Goal: Task Accomplishment & Management: Use online tool/utility

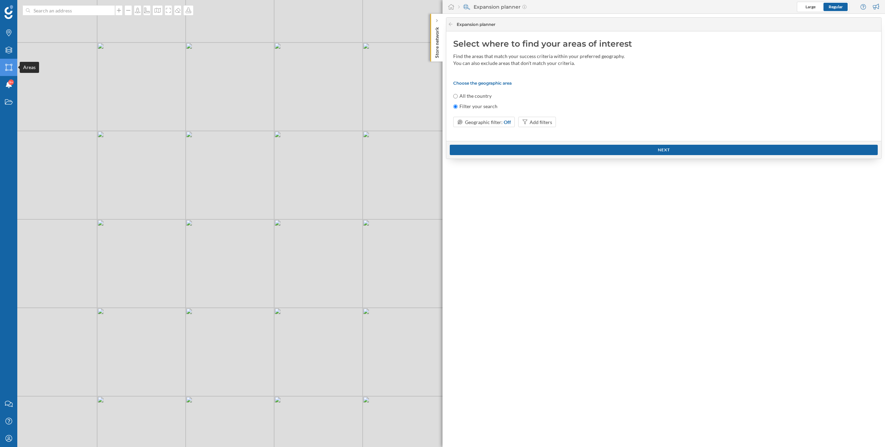
click at [11, 71] on div "Areas" at bounding box center [8, 67] width 17 height 17
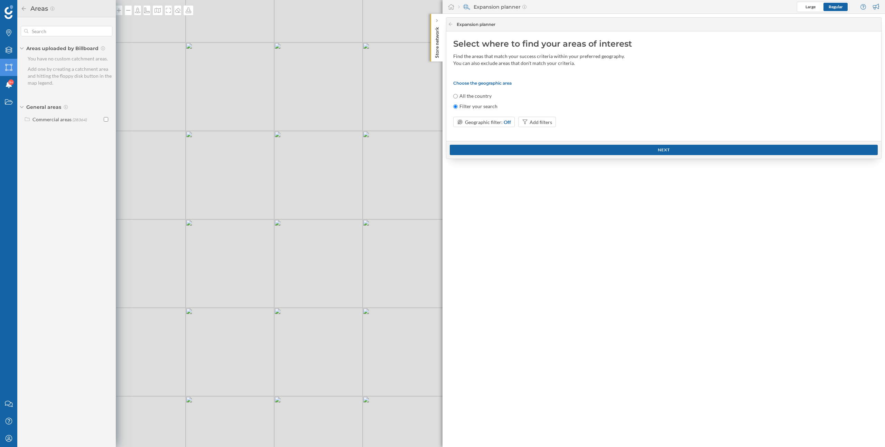
click at [8, 69] on icon "Areas" at bounding box center [8, 67] width 9 height 7
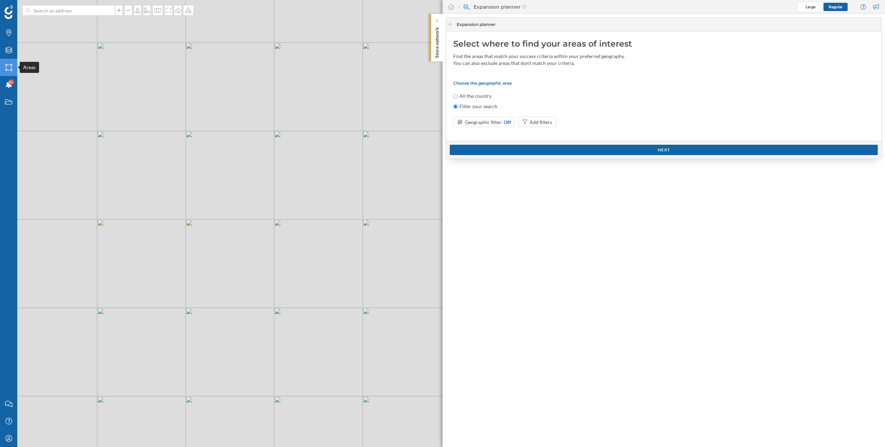
click at [8, 69] on icon "Areas" at bounding box center [8, 67] width 9 height 7
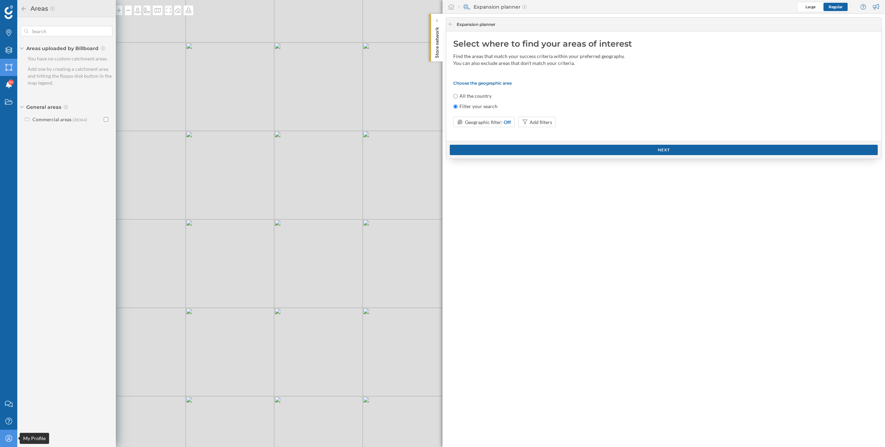
click at [8, 442] on icon "My Profile" at bounding box center [8, 438] width 9 height 7
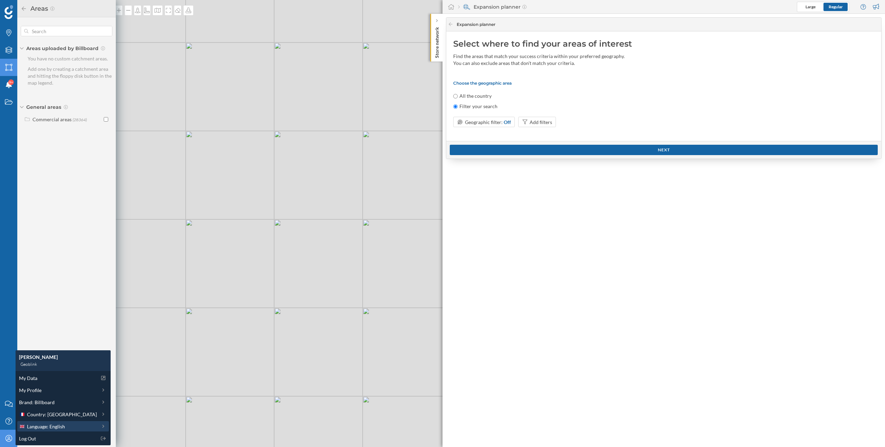
click at [43, 426] on span "Language: English" at bounding box center [46, 426] width 38 height 7
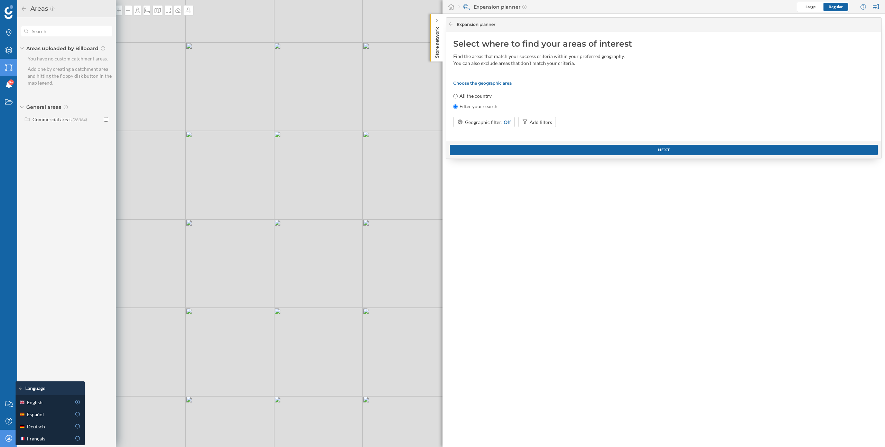
click at [10, 440] on icon "My Profile" at bounding box center [8, 438] width 9 height 7
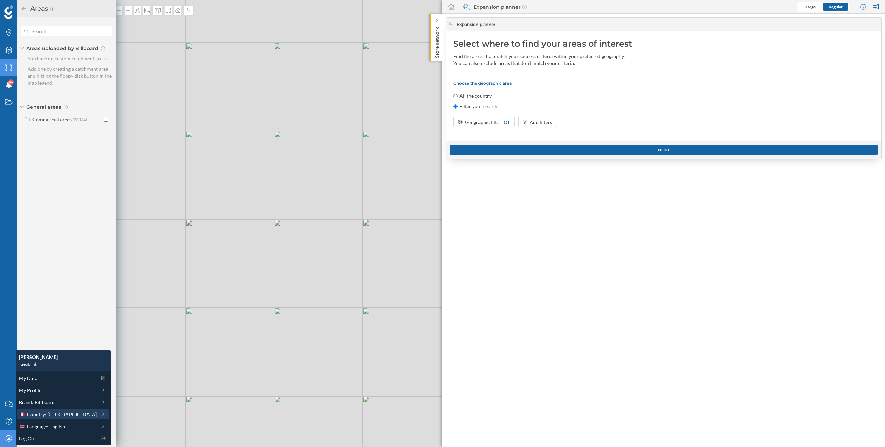
click at [48, 418] on div "Country: France" at bounding box center [63, 414] width 92 height 10
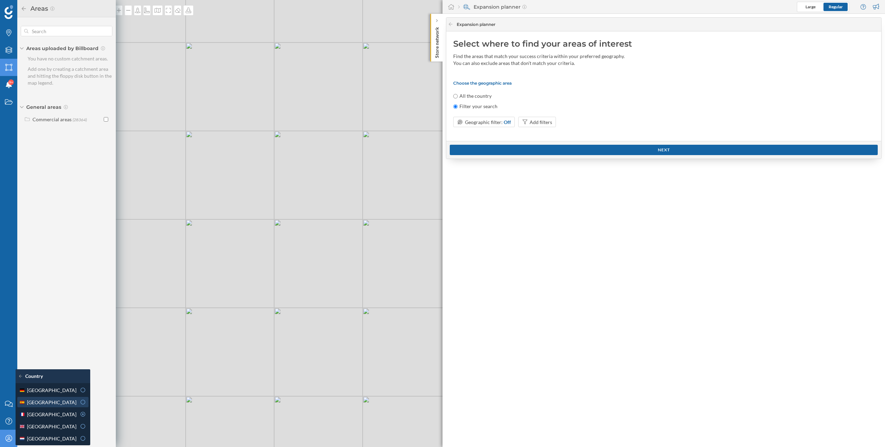
click at [47, 403] on div "Spain" at bounding box center [47, 402] width 57 height 7
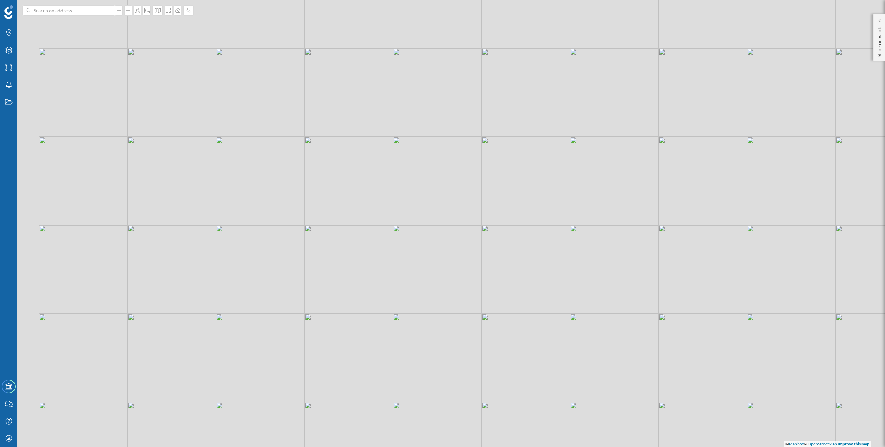
drag, startPoint x: 293, startPoint y: 252, endPoint x: 345, endPoint y: 252, distance: 51.8
click at [345, 252] on div "© Mapbox © OpenStreetMap Improve this map" at bounding box center [442, 223] width 885 height 447
drag, startPoint x: 388, startPoint y: 243, endPoint x: 461, endPoint y: 239, distance: 72.7
click at [461, 239] on div "© Mapbox © OpenStreetMap Improve this map" at bounding box center [442, 223] width 885 height 447
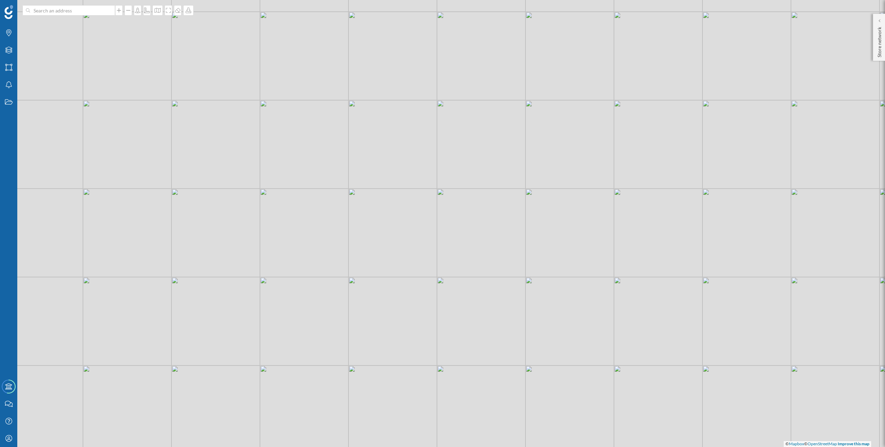
drag, startPoint x: 563, startPoint y: 190, endPoint x: 528, endPoint y: 175, distance: 38.4
click at [528, 175] on div "© Mapbox © OpenStreetMap Improve this map" at bounding box center [442, 223] width 885 height 447
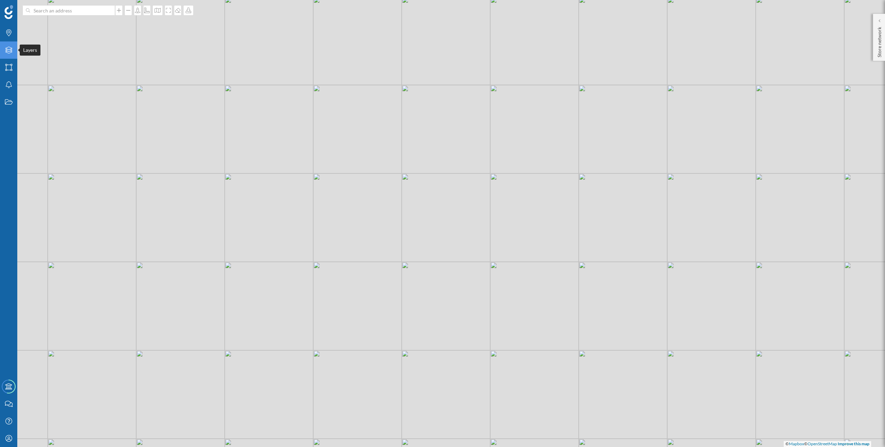
click at [10, 52] on icon "Layers" at bounding box center [8, 50] width 9 height 7
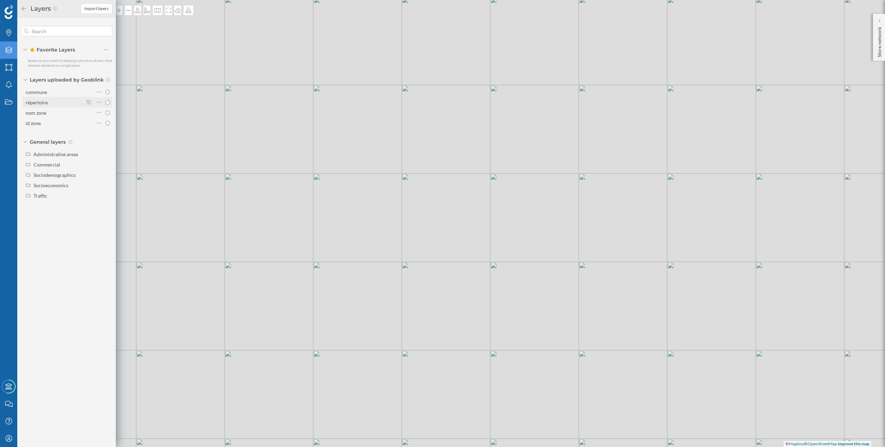
click at [46, 101] on div "répertoire" at bounding box center [37, 103] width 22 height 6
click at [105, 101] on input "répertoire" at bounding box center [107, 102] width 4 height 4
radio input "true"
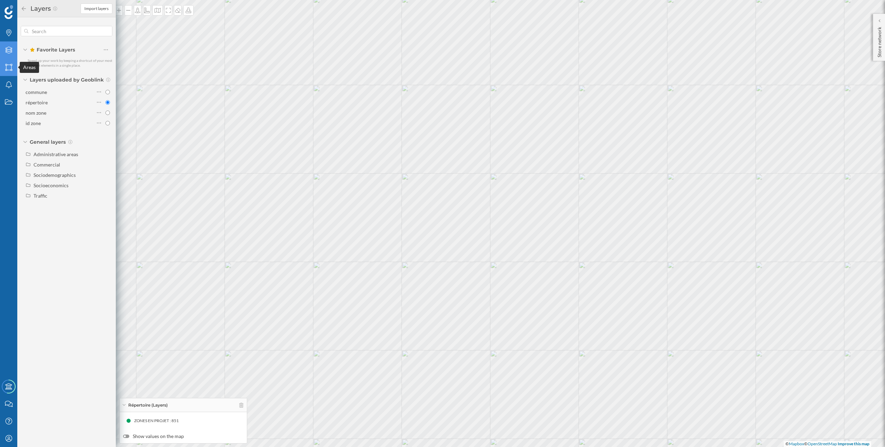
click at [10, 67] on icon "Areas" at bounding box center [8, 67] width 9 height 7
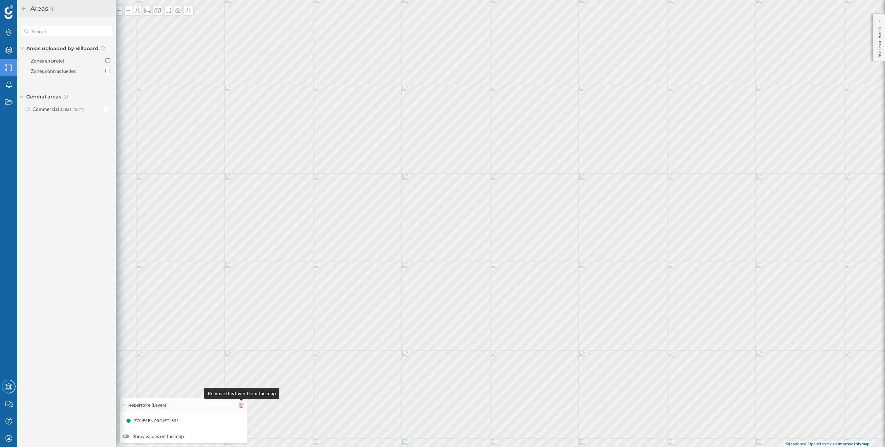
click at [243, 406] on icon at bounding box center [241, 405] width 4 height 5
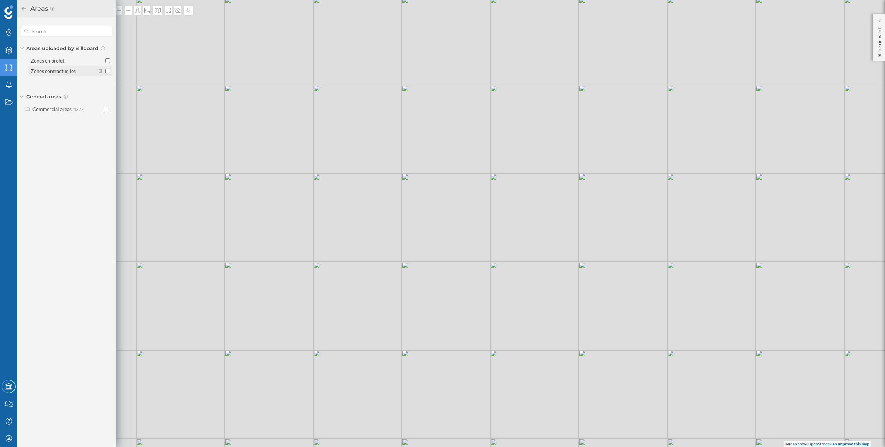
click at [66, 74] on div "Zones contractuelles" at bounding box center [53, 71] width 45 height 6
click at [105, 73] on input "Zones contractuelles" at bounding box center [107, 71] width 4 height 4
checkbox input "true"
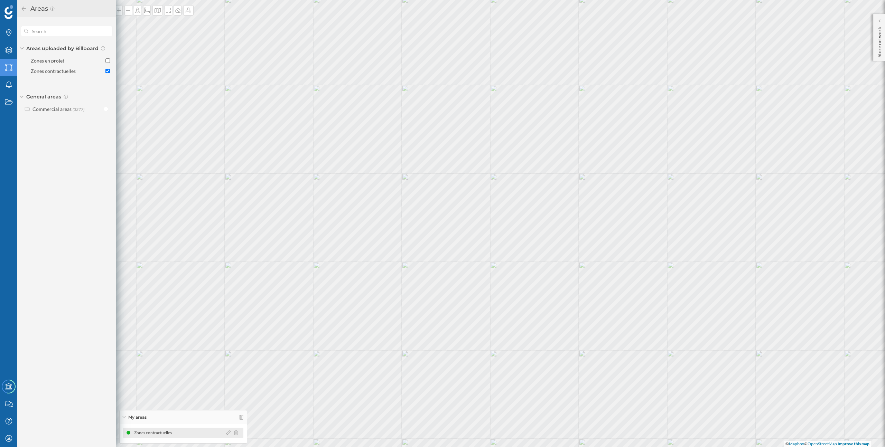
click at [225, 431] on div "Zones contractuelles" at bounding box center [183, 433] width 120 height 10
click at [231, 434] on div at bounding box center [234, 433] width 16 height 5
click at [228, 433] on icon at bounding box center [228, 433] width 5 height 5
click at [116, 377] on button "Close" at bounding box center [109, 377] width 34 height 10
click at [145, 434] on div "Zones contractuelles" at bounding box center [154, 433] width 41 height 7
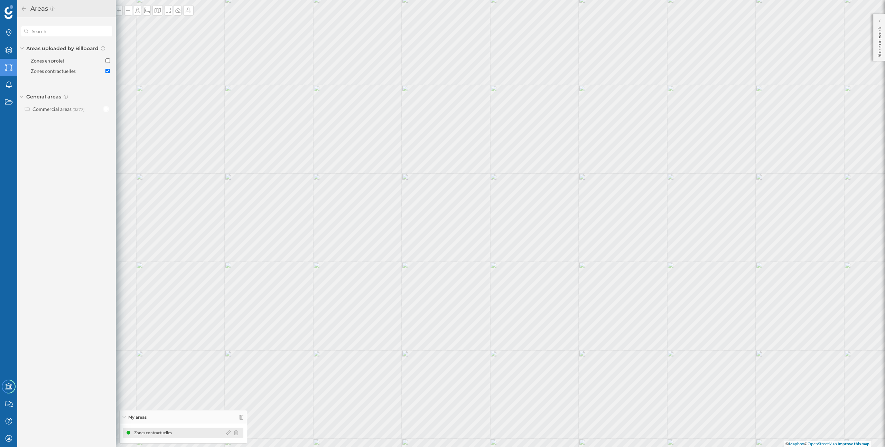
click at [145, 434] on div "Zones contractuelles" at bounding box center [154, 433] width 41 height 7
click at [72, 61] on div "Zones en projet" at bounding box center [63, 60] width 64 height 7
click at [105, 61] on input "Zones en projet" at bounding box center [107, 60] width 4 height 4
checkbox input "true"
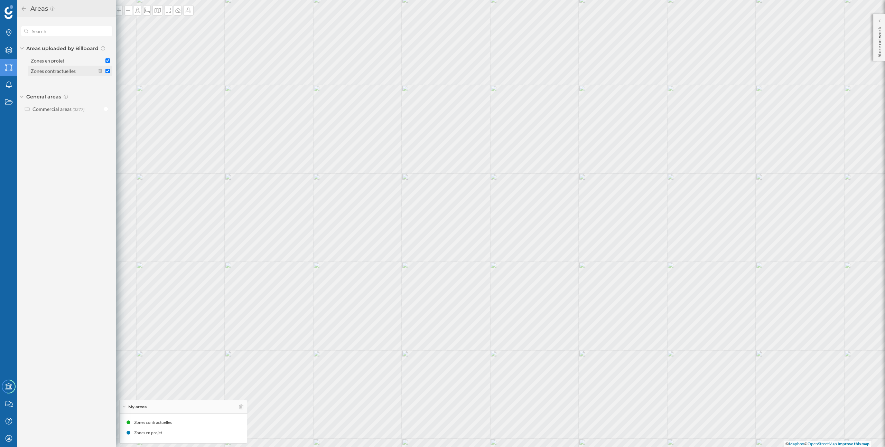
click at [71, 73] on div "Zones contractuelles" at bounding box center [53, 71] width 45 height 6
click at [105, 73] on input "Zones contractuelles" at bounding box center [107, 71] width 4 height 4
checkbox input "false"
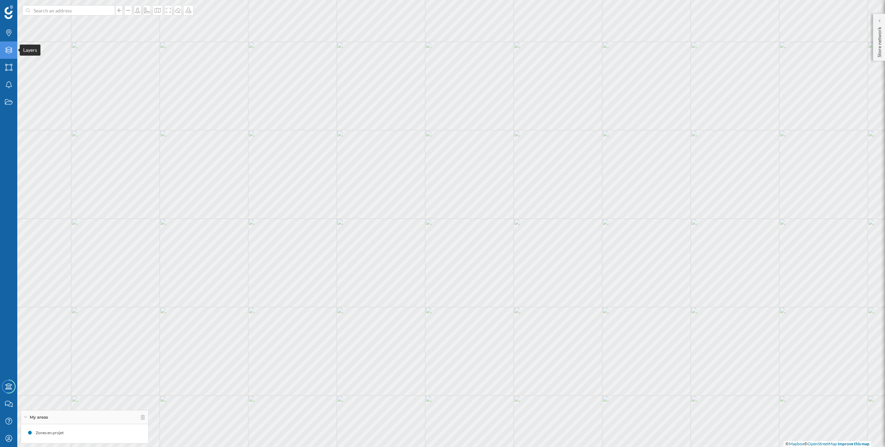
click at [8, 49] on icon at bounding box center [8, 50] width 7 height 7
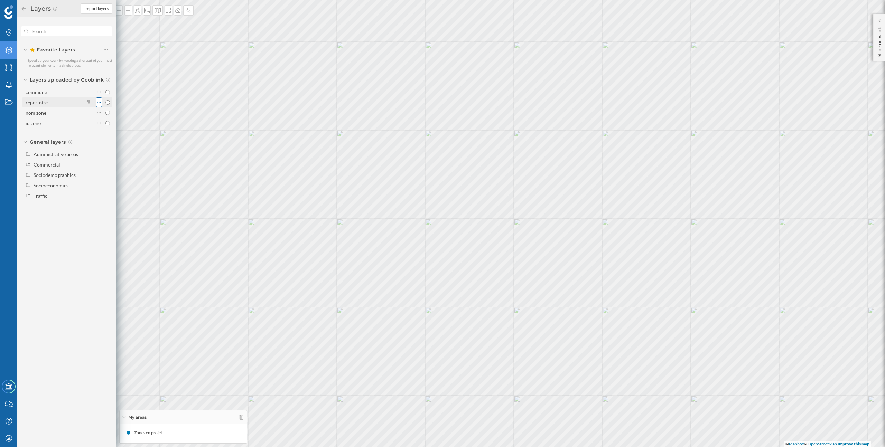
click at [98, 101] on icon at bounding box center [99, 102] width 4 height 7
click at [122, 145] on div "Delete layer" at bounding box center [128, 143] width 36 height 7
click at [135, 161] on div "Delete" at bounding box center [148, 157] width 97 height 10
click at [98, 89] on icon at bounding box center [99, 91] width 4 height 7
click at [115, 132] on div "Delete layer" at bounding box center [128, 133] width 36 height 7
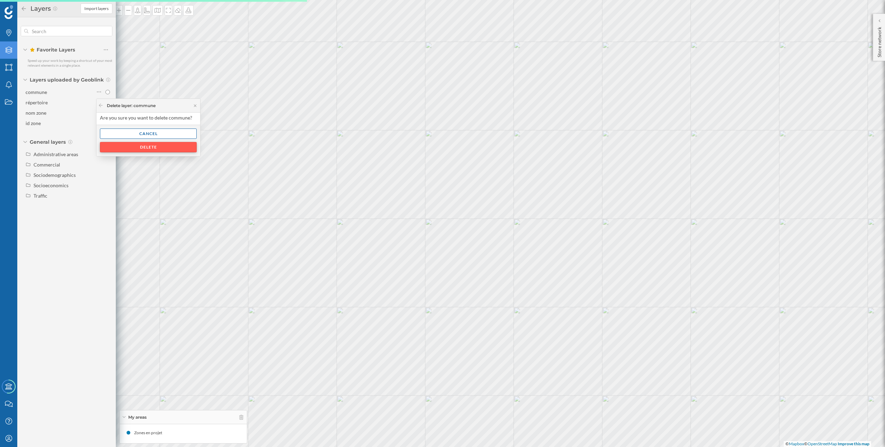
click at [139, 150] on div "Delete" at bounding box center [148, 147] width 97 height 10
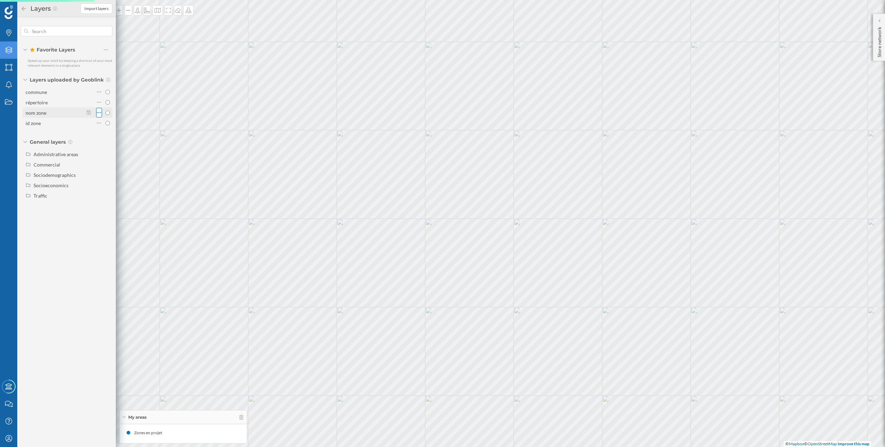
click at [100, 111] on icon at bounding box center [99, 112] width 4 height 7
click at [116, 153] on div "Delete layer" at bounding box center [128, 154] width 36 height 7
click at [140, 172] on div "Delete" at bounding box center [148, 168] width 97 height 10
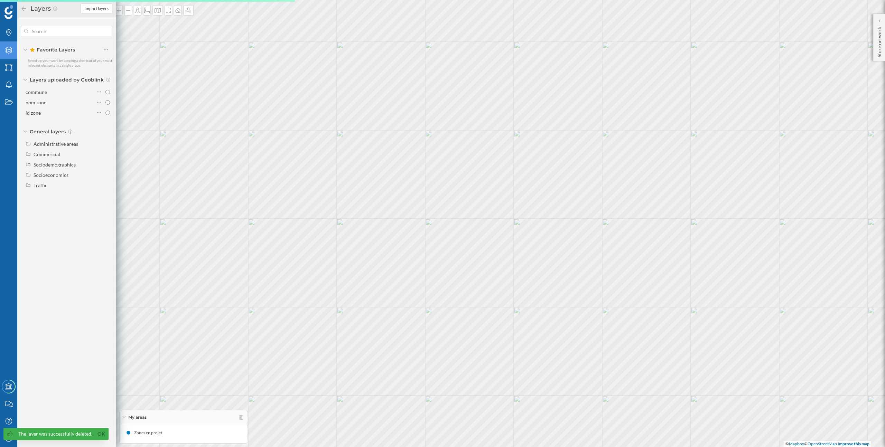
click at [98, 122] on div "Favorite Layers Speed up your work by keeping a shortcut of your most relevant …" at bounding box center [66, 109] width 98 height 184
click at [99, 111] on icon at bounding box center [99, 112] width 4 height 7
click at [116, 155] on div "Delete layer" at bounding box center [128, 154] width 36 height 7
click at [156, 171] on div "Delete" at bounding box center [148, 168] width 97 height 10
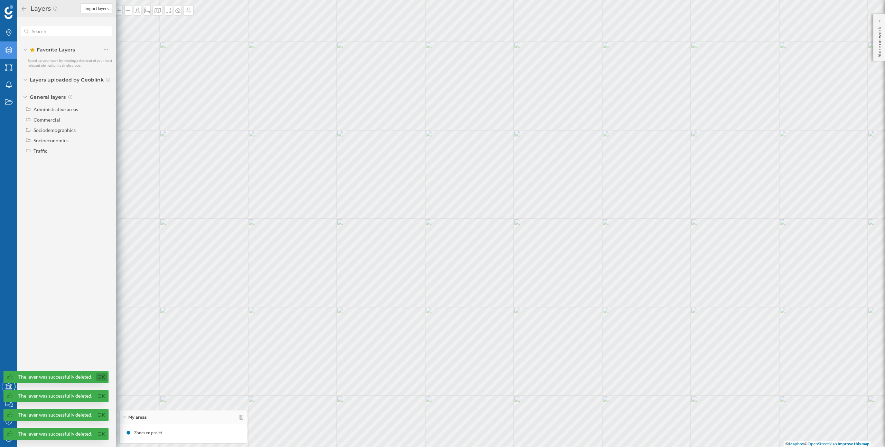
click at [102, 378] on link "Ok" at bounding box center [101, 377] width 11 height 8
click at [102, 392] on link "Ok" at bounding box center [101, 396] width 11 height 8
click at [102, 413] on link "Ok" at bounding box center [101, 415] width 11 height 8
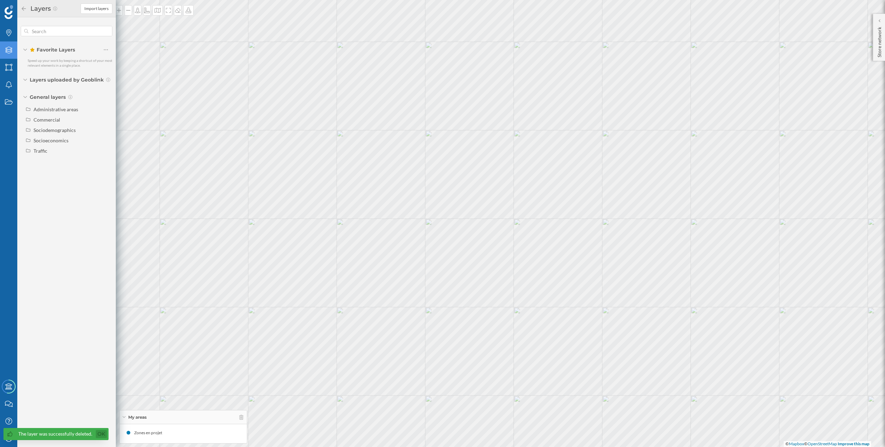
click at [102, 432] on link "Ok" at bounding box center [101, 434] width 11 height 8
click at [8, 437] on icon at bounding box center [8, 438] width 7 height 7
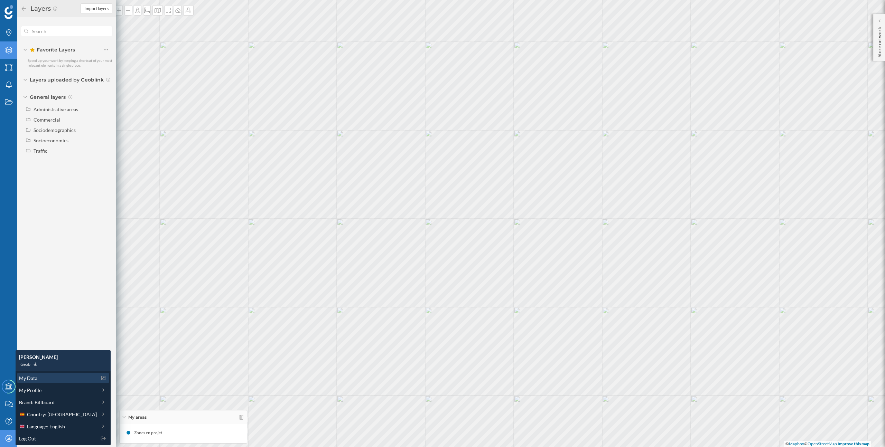
click at [36, 381] on span "My Data" at bounding box center [28, 378] width 18 height 7
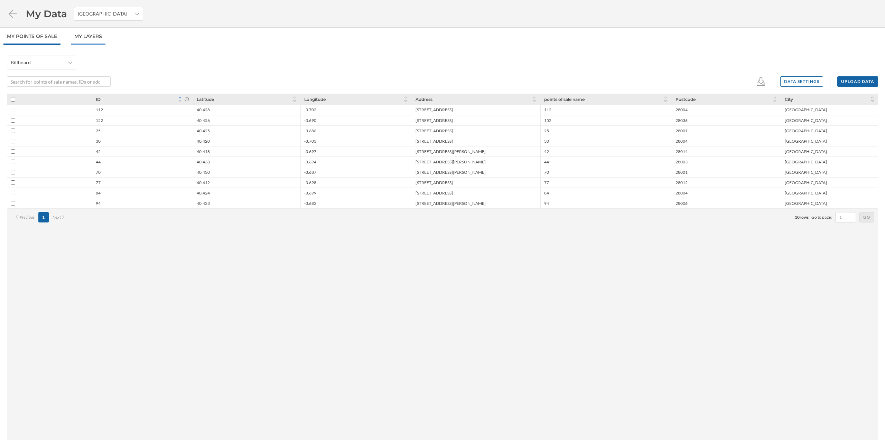
click at [89, 44] on link "My Layers" at bounding box center [88, 36] width 35 height 17
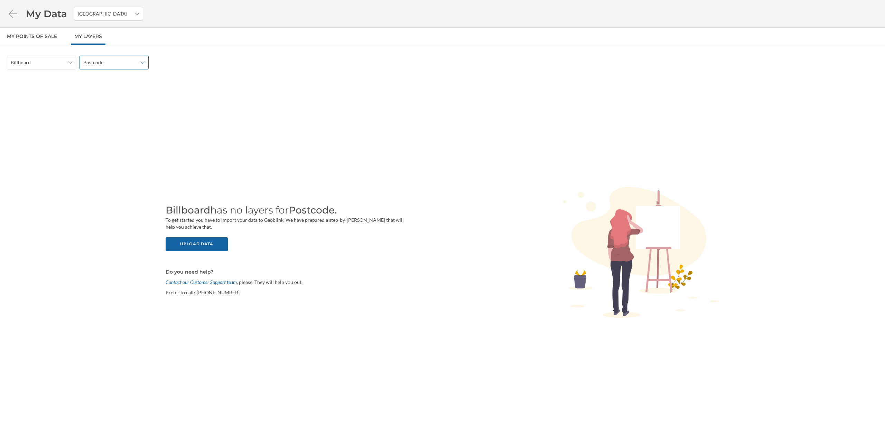
click at [104, 65] on span "Postcode" at bounding box center [110, 62] width 54 height 7
click at [109, 126] on div "Census section" at bounding box center [99, 127] width 32 height 6
click at [177, 238] on div "Upload data" at bounding box center [197, 244] width 62 height 14
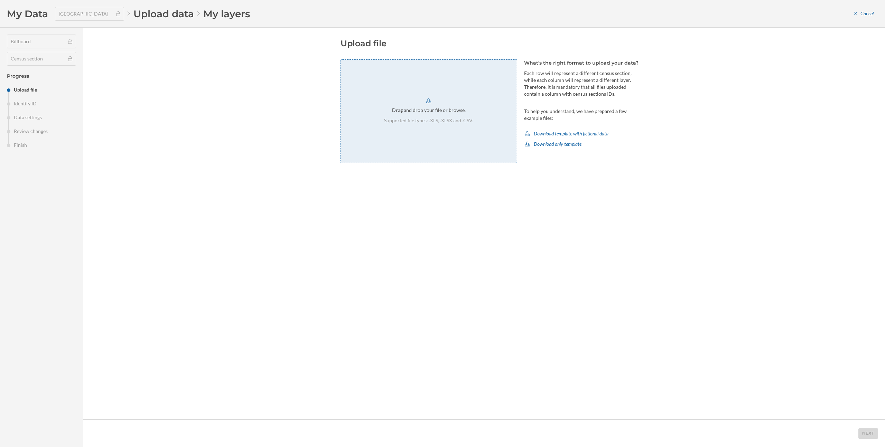
click at [432, 151] on div "Drag and drop your file or browse. Supported file types: .XLS, .XLSX and .CSV." at bounding box center [428, 111] width 177 height 104
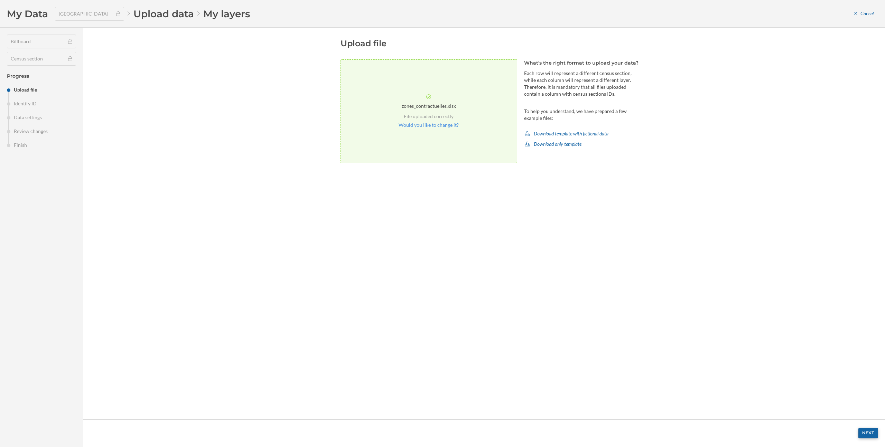
click at [868, 433] on div "Next" at bounding box center [868, 433] width 20 height 10
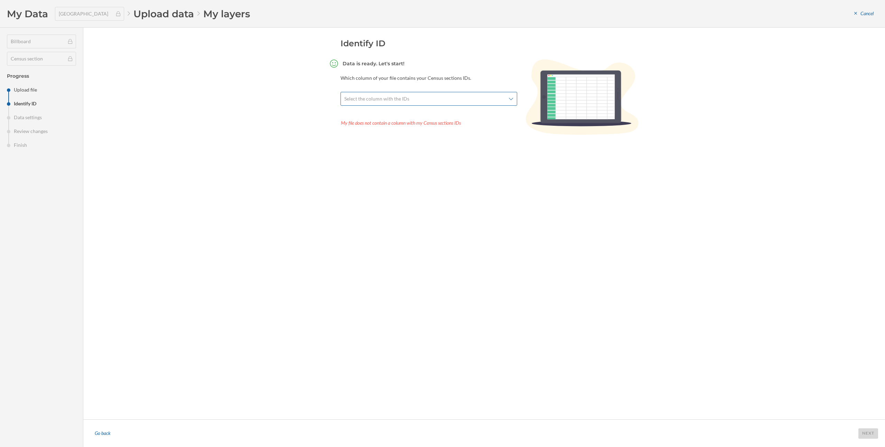
click at [486, 96] on span "Select the column with the IDs" at bounding box center [424, 98] width 161 height 7
click at [438, 162] on div "code quartier" at bounding box center [426, 164] width 156 height 7
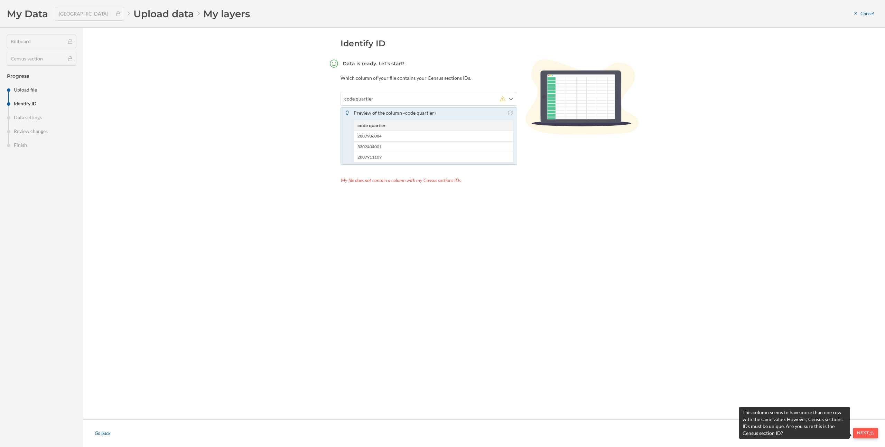
click at [864, 434] on div "Next" at bounding box center [865, 433] width 25 height 10
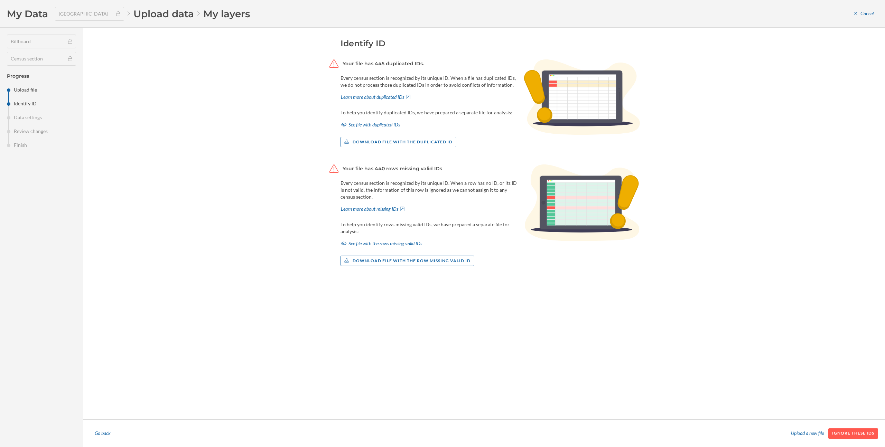
click at [864, 434] on div "Ignore these IDs" at bounding box center [853, 434] width 50 height 10
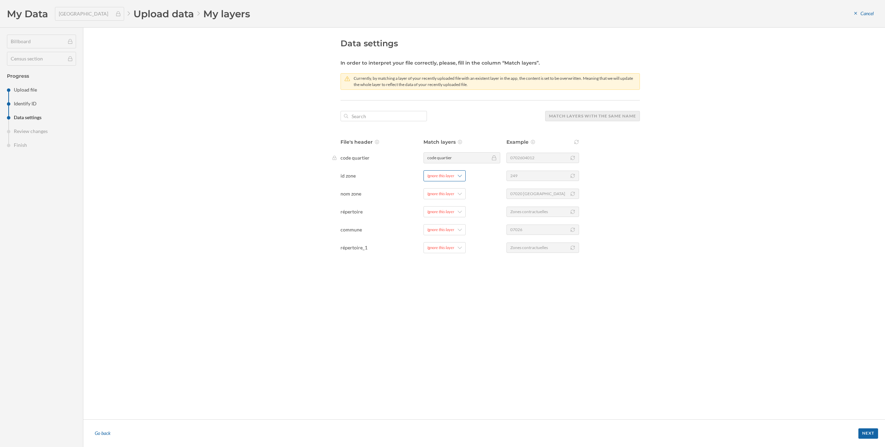
click at [451, 176] on div "Ignore this layer" at bounding box center [440, 176] width 27 height 6
click at [448, 213] on div "Ignore this layer" at bounding box center [440, 212] width 27 height 6
click at [456, 241] on div "Add new layer" at bounding box center [461, 240] width 69 height 7
click at [473, 272] on div "Confirm" at bounding box center [466, 271] width 79 height 10
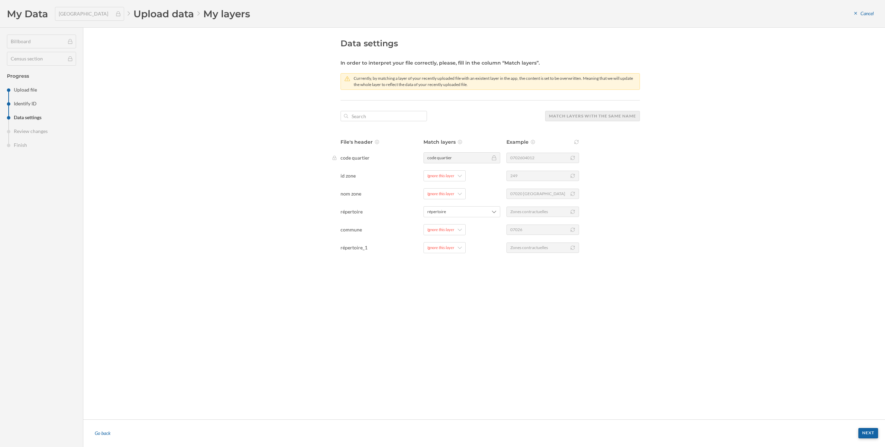
click at [869, 433] on div "Next" at bounding box center [868, 433] width 20 height 10
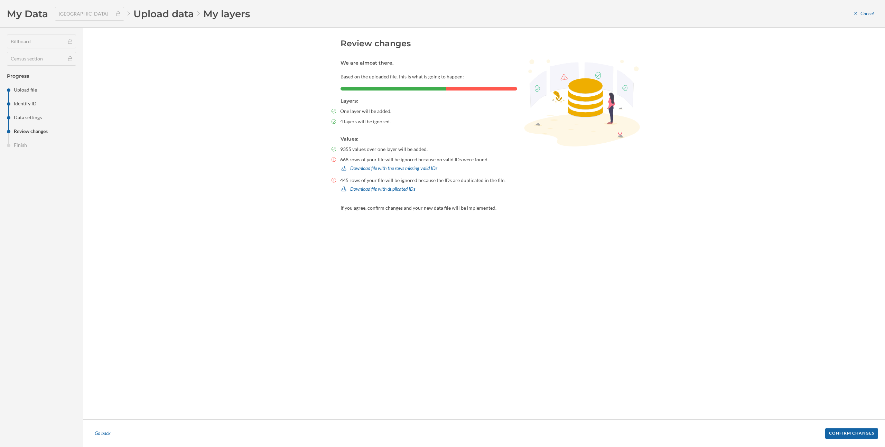
click at [869, 433] on div "Confirm changes" at bounding box center [851, 434] width 53 height 10
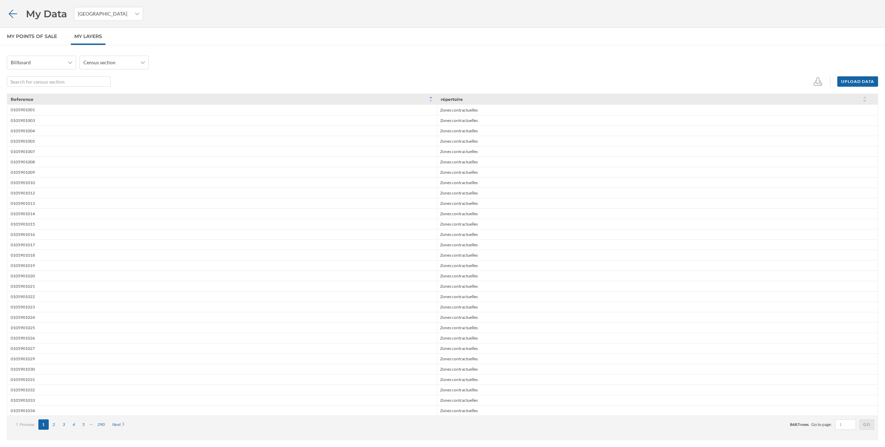
click at [15, 15] on icon at bounding box center [13, 14] width 12 height 10
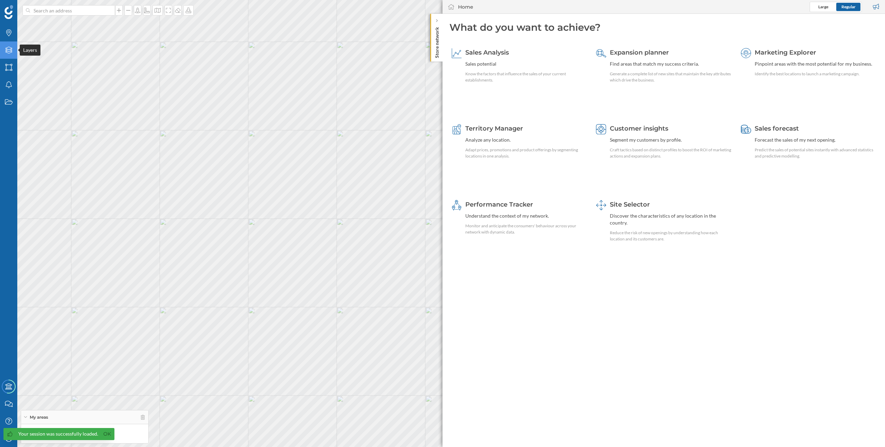
click at [12, 52] on icon "Layers" at bounding box center [8, 50] width 9 height 7
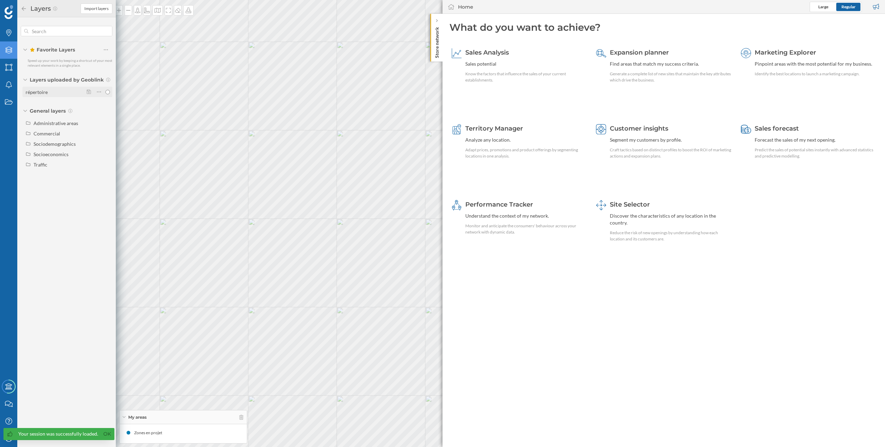
click at [107, 94] on input "répertoire" at bounding box center [107, 92] width 4 height 4
radio input "true"
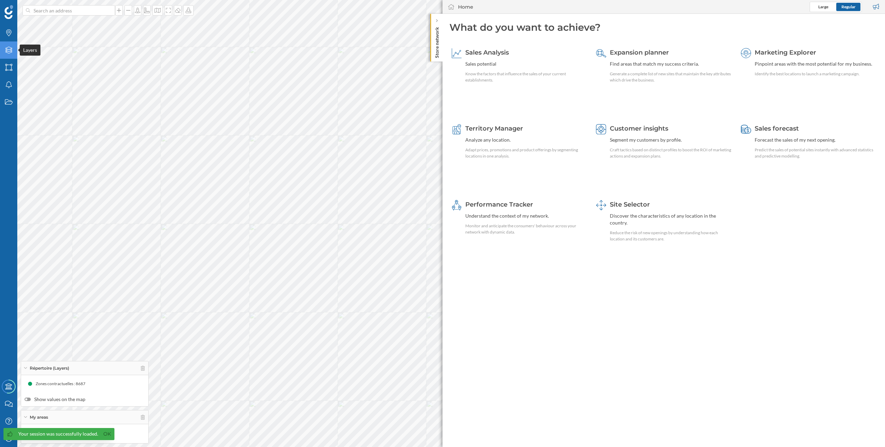
click at [15, 54] on div "Layers" at bounding box center [8, 49] width 17 height 17
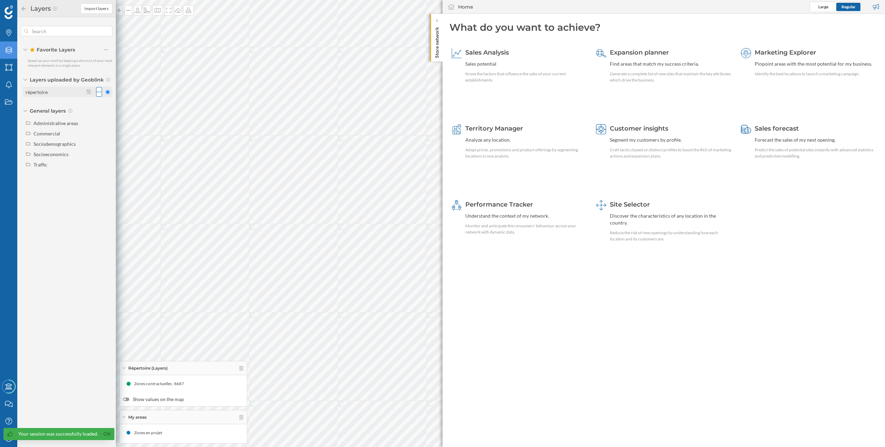
click at [101, 90] on div at bounding box center [99, 92] width 6 height 10
click at [70, 102] on div "Favorite Layers Speed up your work by keeping a shortcut of your most relevant …" at bounding box center [66, 98] width 98 height 163
click at [90, 93] on icon at bounding box center [89, 92] width 4 height 5
click at [168, 136] on div "Select a category of the area" at bounding box center [139, 131] width 96 height 14
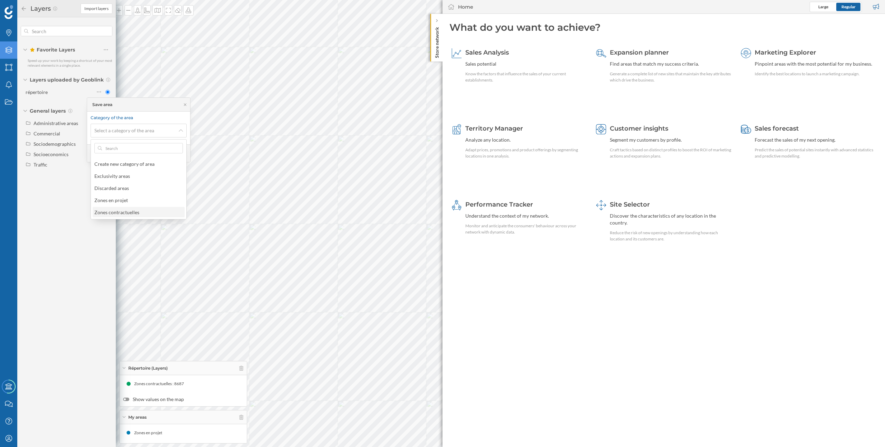
click at [153, 214] on div "Zones contractuelles" at bounding box center [138, 212] width 88 height 7
click at [181, 155] on div "Save" at bounding box center [176, 153] width 19 height 10
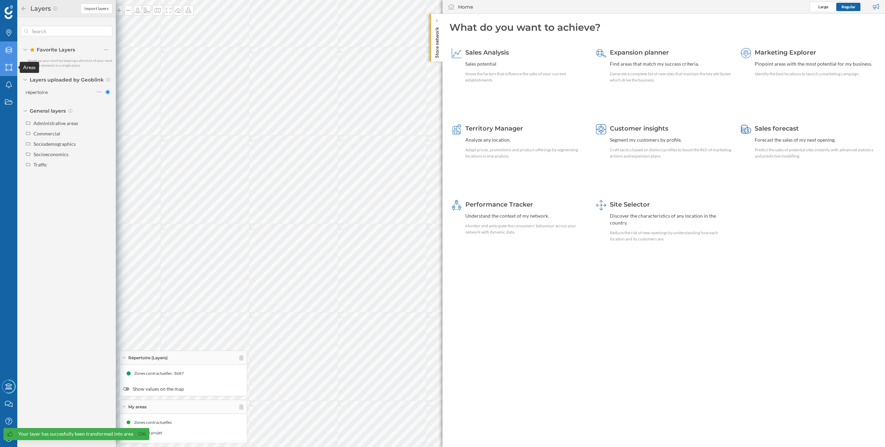
click at [10, 66] on icon "Areas" at bounding box center [8, 67] width 9 height 7
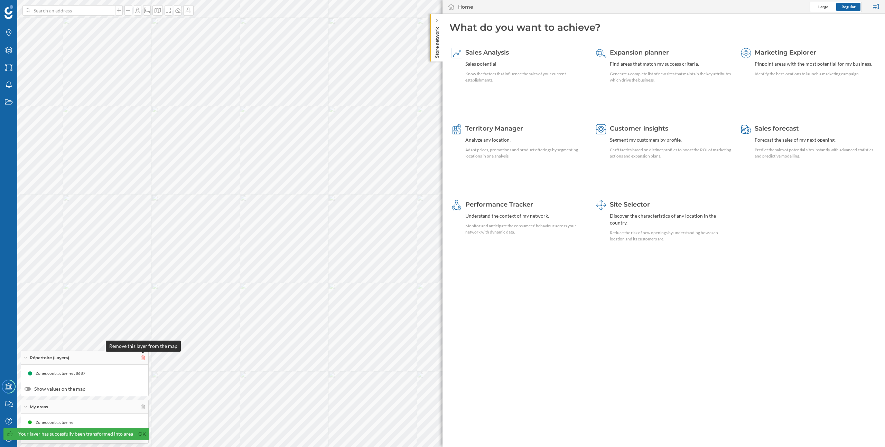
click at [143, 356] on icon at bounding box center [143, 358] width 4 height 5
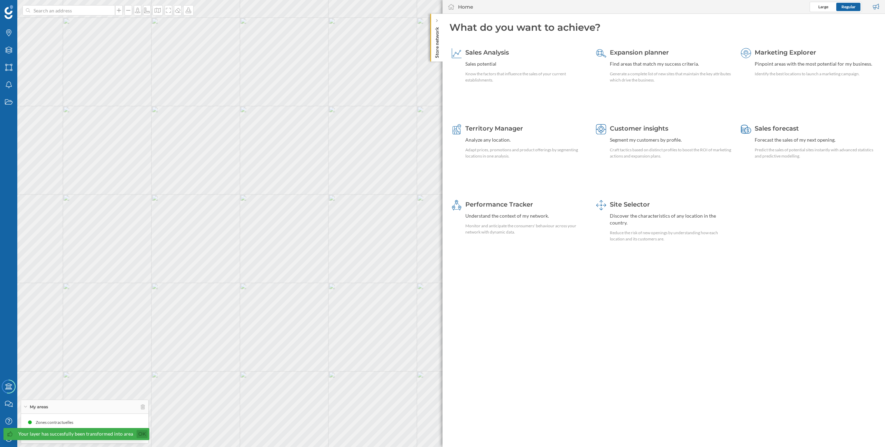
click at [141, 432] on link "Ok" at bounding box center [142, 434] width 11 height 8
click at [9, 49] on icon "Layers" at bounding box center [8, 50] width 9 height 7
click at [5, 64] on div "Areas" at bounding box center [8, 67] width 17 height 17
click at [15, 48] on div "Layers" at bounding box center [8, 49] width 17 height 17
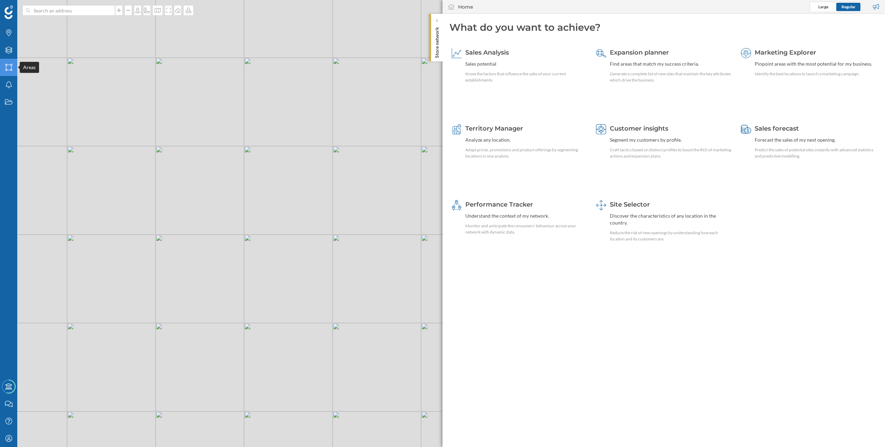
click at [11, 70] on icon "Areas" at bounding box center [8, 67] width 9 height 7
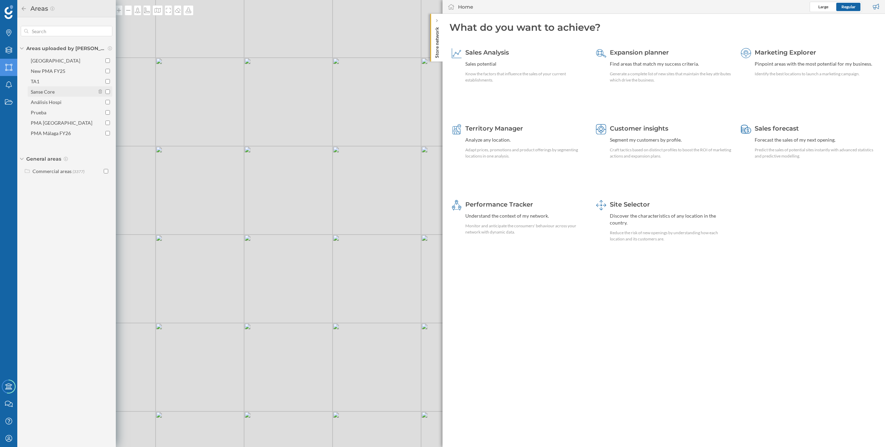
click at [42, 92] on div "Sanse Core" at bounding box center [43, 92] width 24 height 6
click at [105, 92] on input "Sanse Core" at bounding box center [107, 92] width 4 height 4
checkbox input "true"
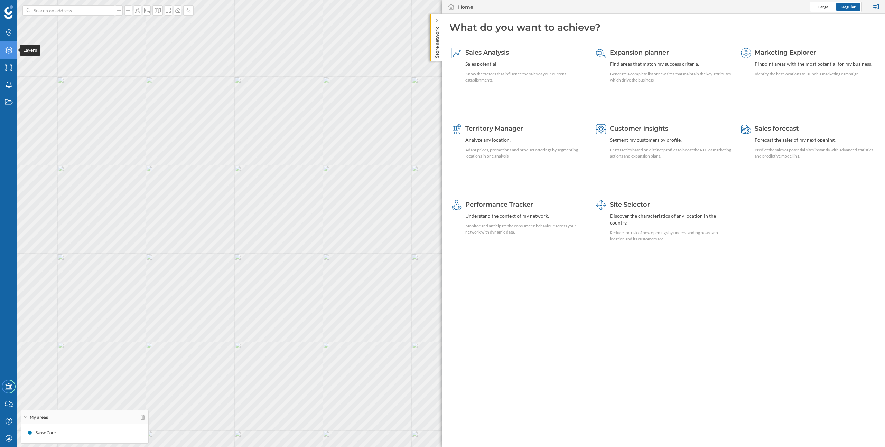
click at [11, 51] on icon at bounding box center [8, 50] width 7 height 7
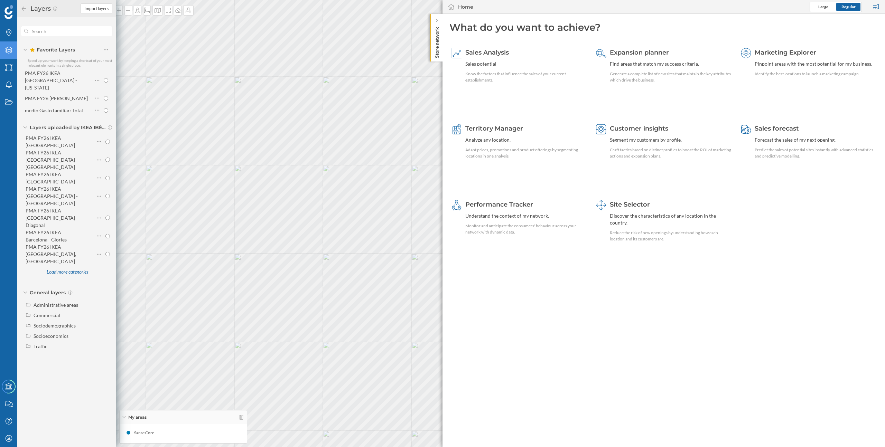
click at [69, 267] on div "Load more categories" at bounding box center [67, 272] width 50 height 10
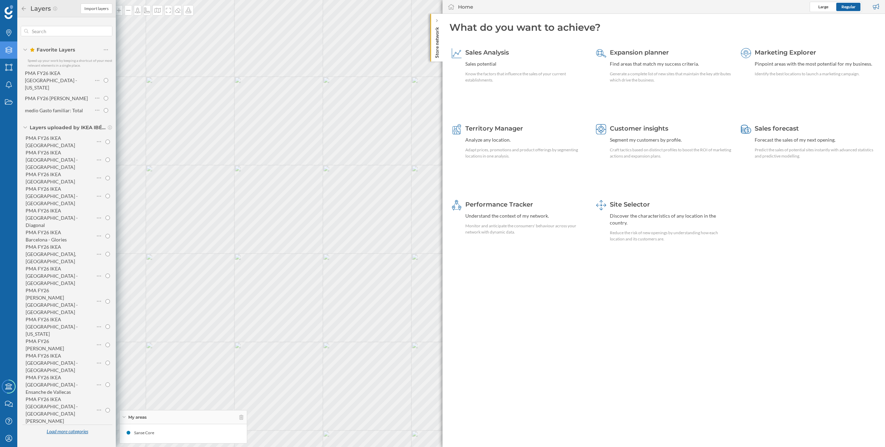
click at [78, 427] on div "Load more categories" at bounding box center [67, 432] width 50 height 10
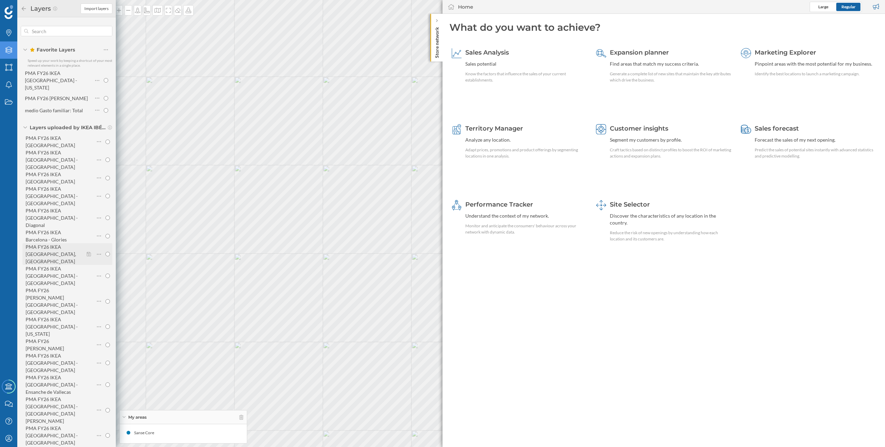
click at [60, 244] on div "PMA FY26 IKEA Barcelona - Hospitalet, Gran Via" at bounding box center [51, 254] width 50 height 20
click at [105, 252] on input "PMA FY26 IKEA Barcelona - Hospitalet, Gran Via" at bounding box center [107, 254] width 4 height 4
radio input "true"
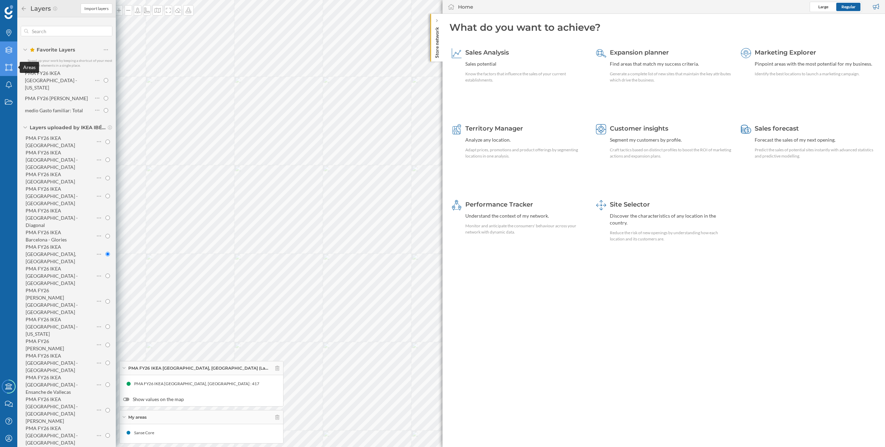
click at [8, 69] on icon "Areas" at bounding box center [8, 67] width 9 height 7
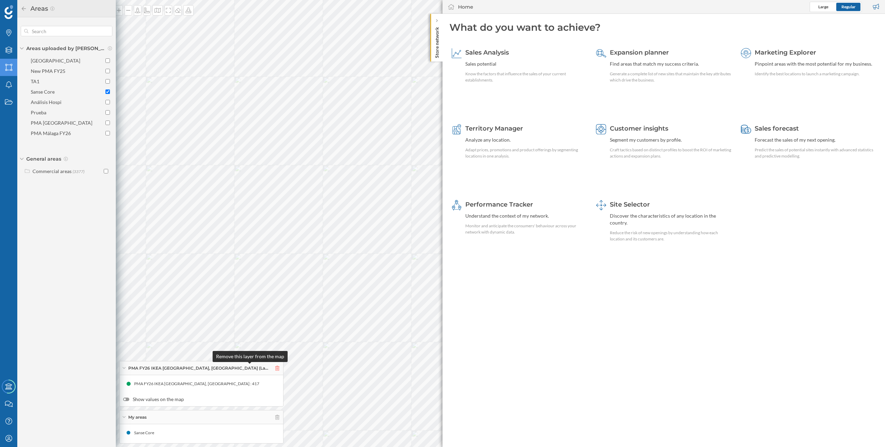
click at [275, 369] on icon at bounding box center [277, 368] width 4 height 5
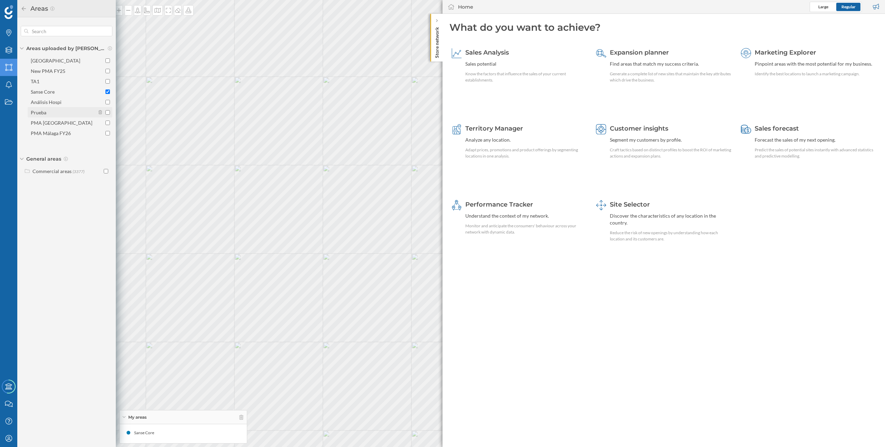
click at [50, 114] on div "Prueba" at bounding box center [63, 112] width 64 height 7
click at [105, 114] on input "Prueba" at bounding box center [107, 112] width 4 height 4
checkbox input "true"
click at [107, 91] on input "Sanse Core" at bounding box center [107, 92] width 4 height 4
checkbox input "false"
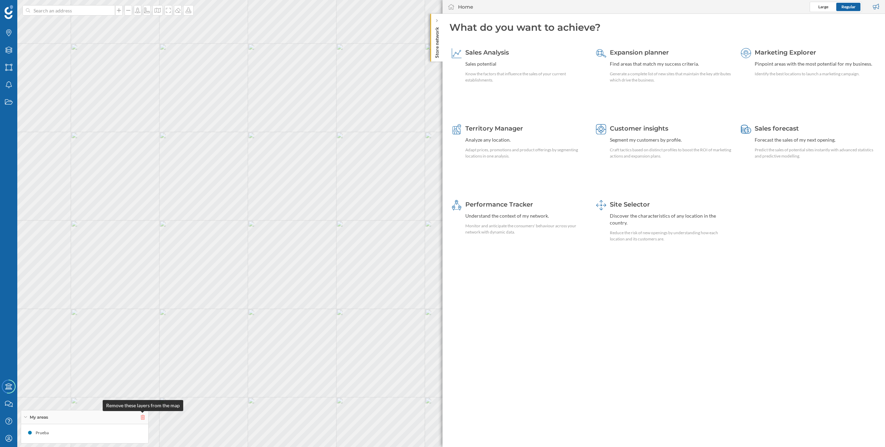
click at [144, 419] on icon at bounding box center [143, 417] width 4 height 5
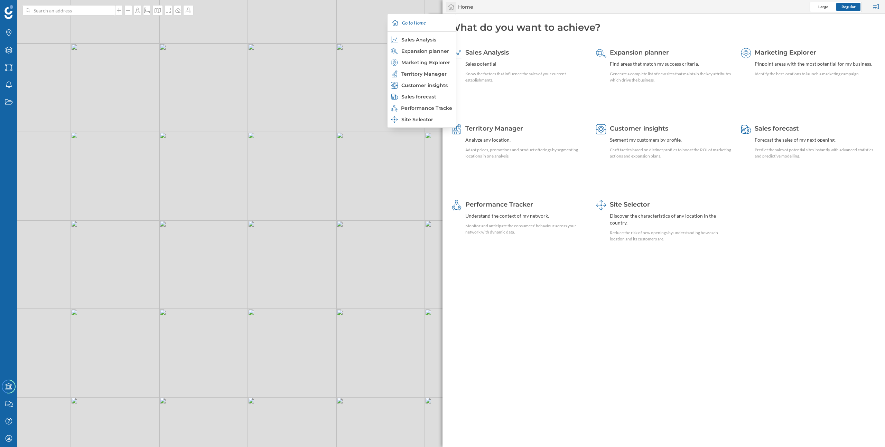
click at [452, 8] on icon at bounding box center [451, 7] width 7 height 6
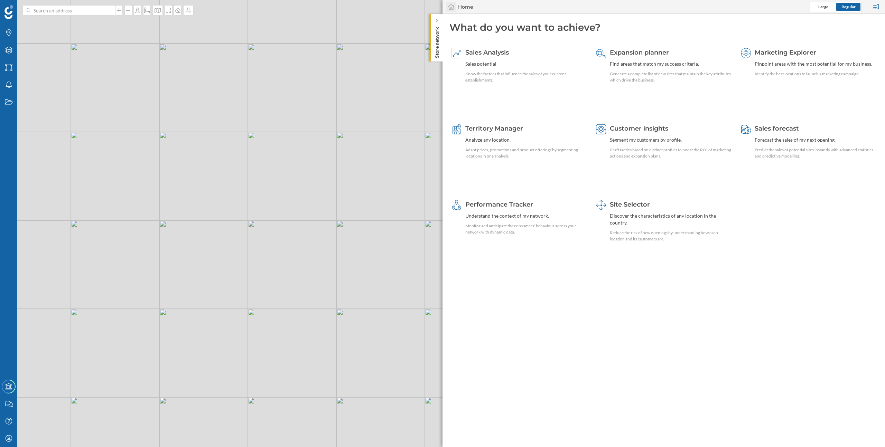
click at [452, 8] on icon at bounding box center [451, 7] width 7 height 6
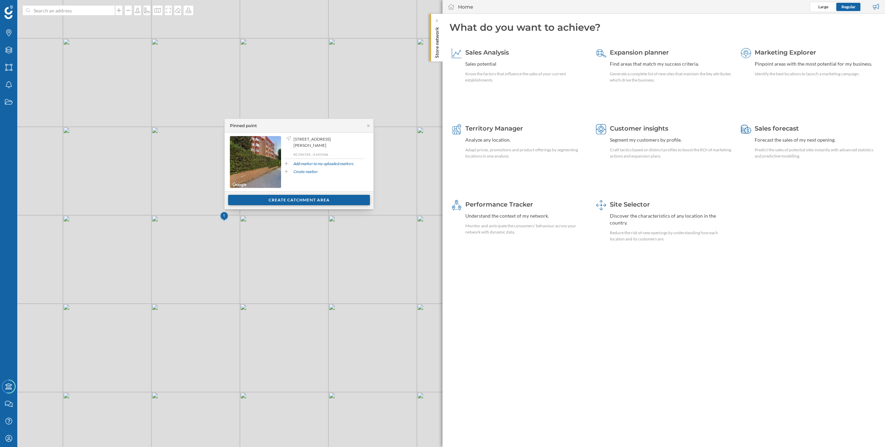
click at [274, 198] on div "Create catchment area" at bounding box center [299, 200] width 142 height 10
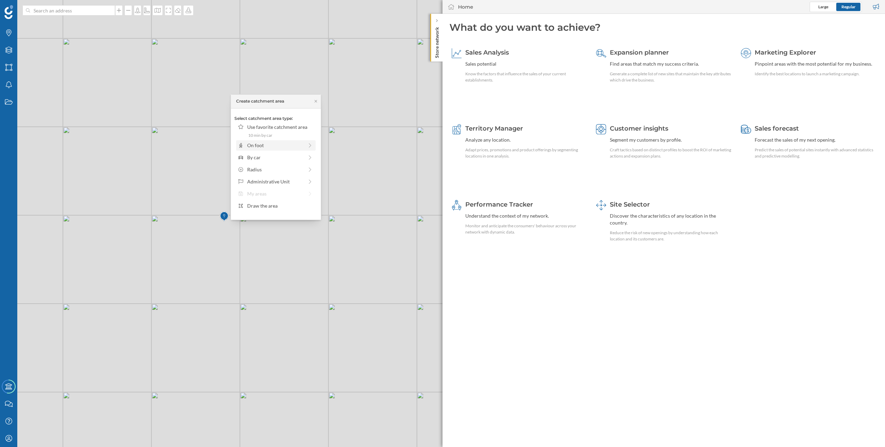
click at [284, 145] on div "On foot" at bounding box center [275, 145] width 56 height 7
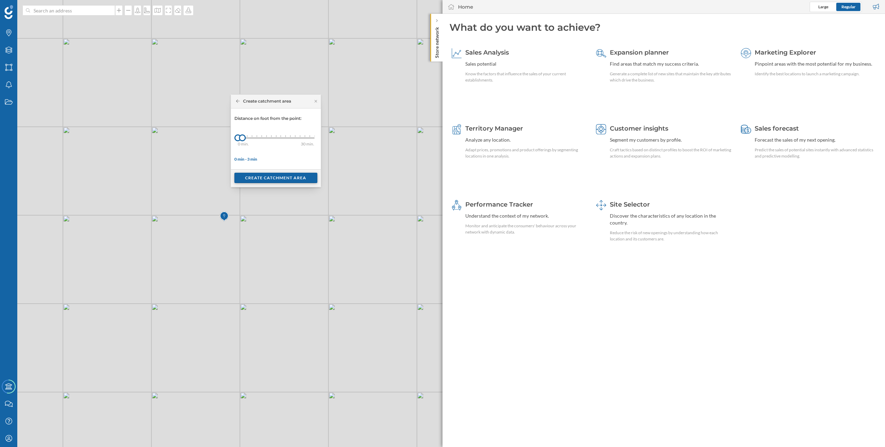
click at [289, 176] on div "Create catchment area" at bounding box center [275, 178] width 83 height 10
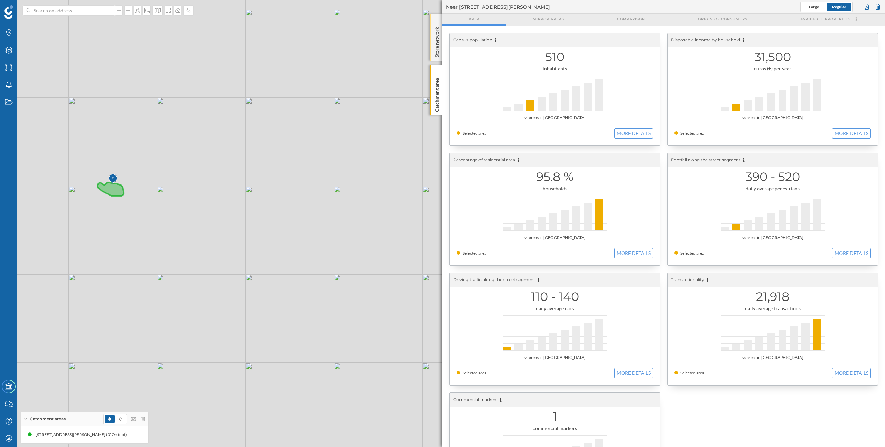
click at [441, 38] on div "Store network" at bounding box center [436, 37] width 12 height 47
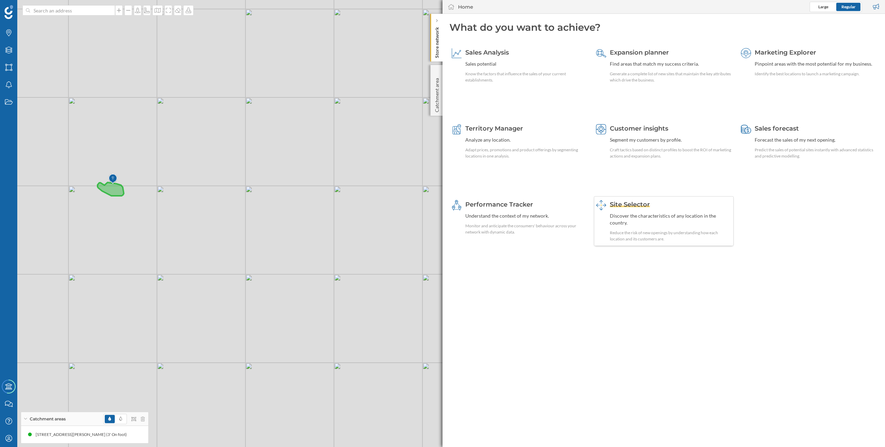
click at [651, 201] on div "Site Selector" at bounding box center [670, 204] width 121 height 9
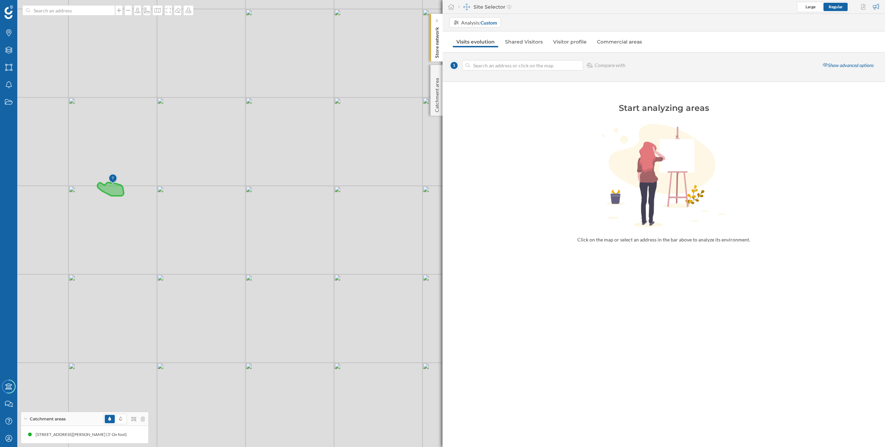
click at [508, 64] on input at bounding box center [523, 65] width 106 height 10
click at [13, 441] on div "My Profile" at bounding box center [8, 438] width 17 height 17
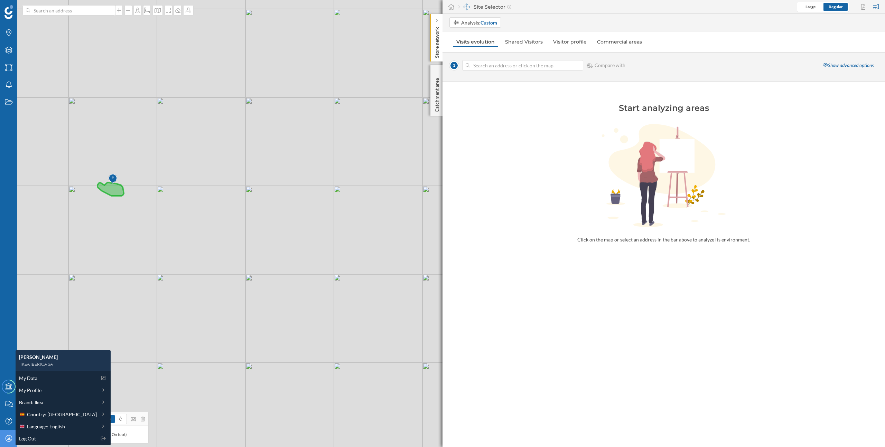
click at [13, 441] on div "My Profile" at bounding box center [8, 438] width 17 height 17
click at [488, 70] on input at bounding box center [523, 65] width 106 height 10
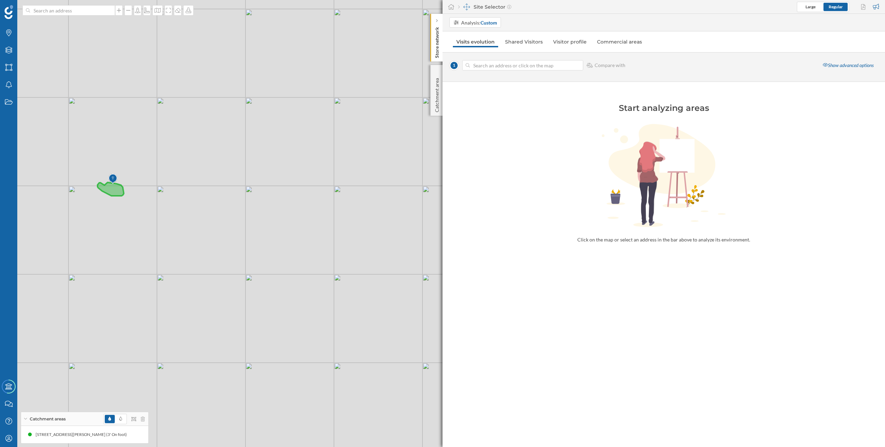
click at [322, 125] on div "© Mapbox © OpenStreetMap Improve this map" at bounding box center [442, 223] width 885 height 447
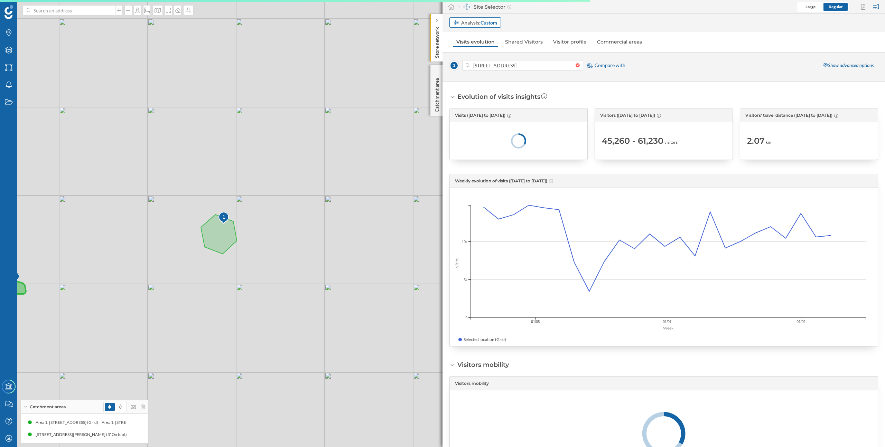
click at [487, 22] on strong "Custom" at bounding box center [488, 23] width 17 height 6
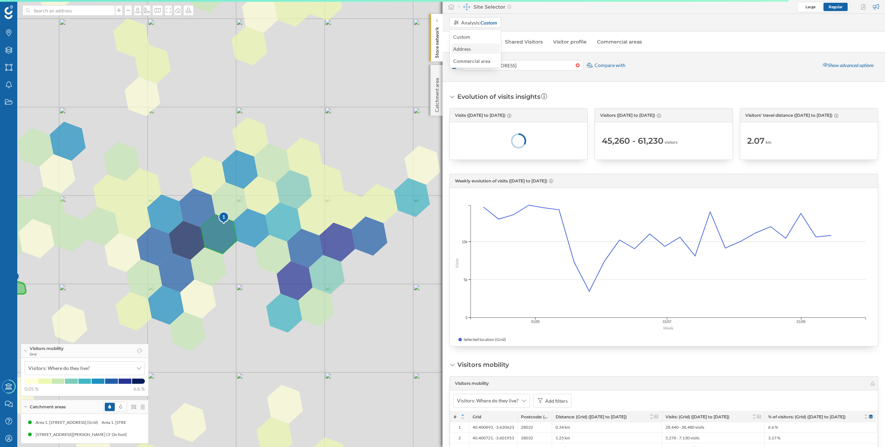
click at [480, 50] on div "Address" at bounding box center [475, 48] width 44 height 7
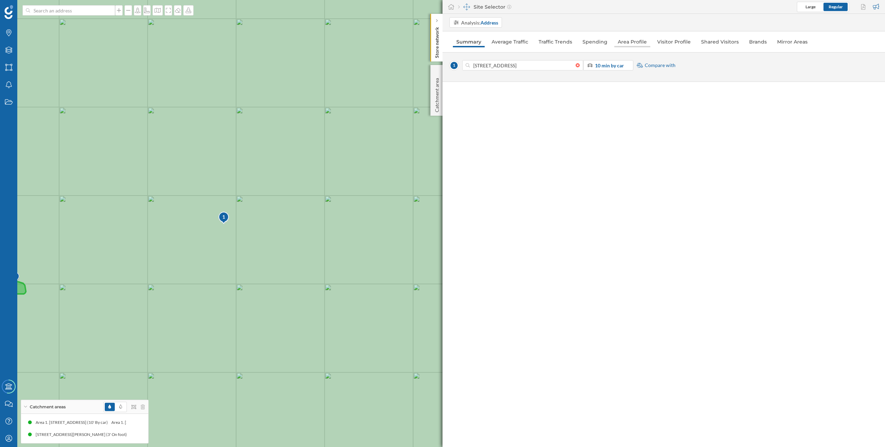
click at [620, 44] on link "Area Profile" at bounding box center [632, 41] width 36 height 11
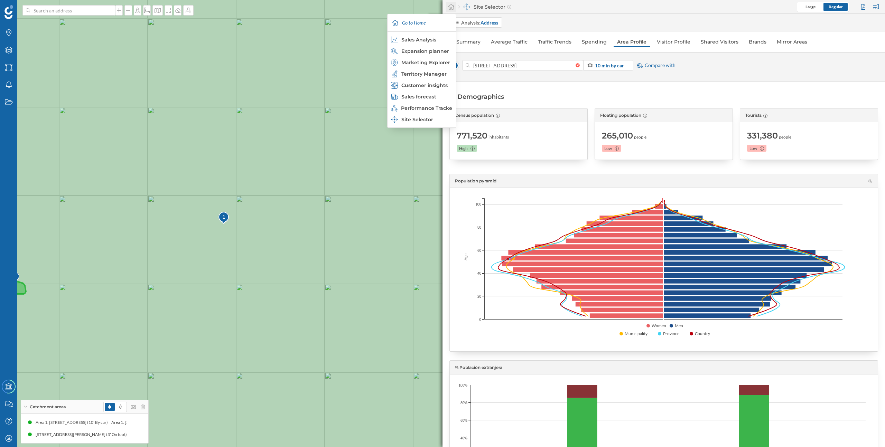
click at [453, 10] on div at bounding box center [451, 7] width 10 height 10
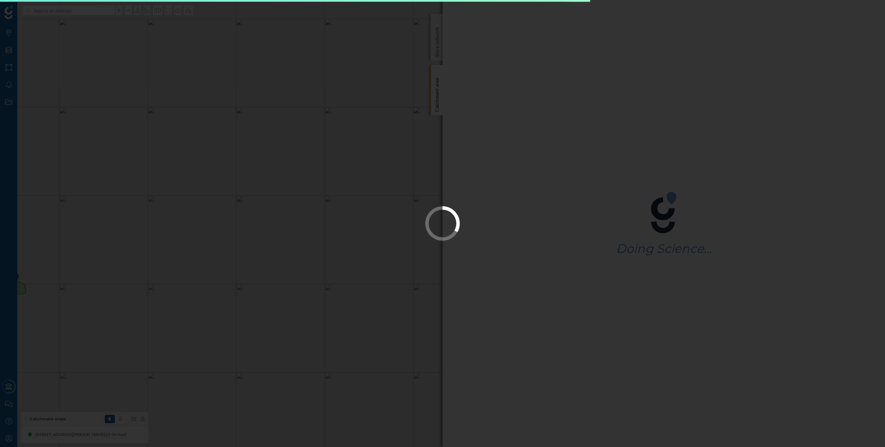
click at [9, 69] on div at bounding box center [442, 223] width 885 height 447
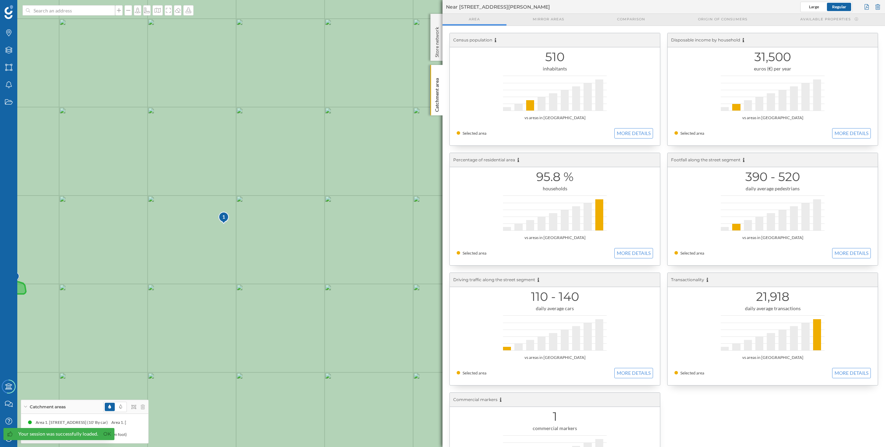
click at [7, 15] on img at bounding box center [8, 12] width 9 height 14
click at [437, 18] on div "Store network" at bounding box center [436, 37] width 12 height 47
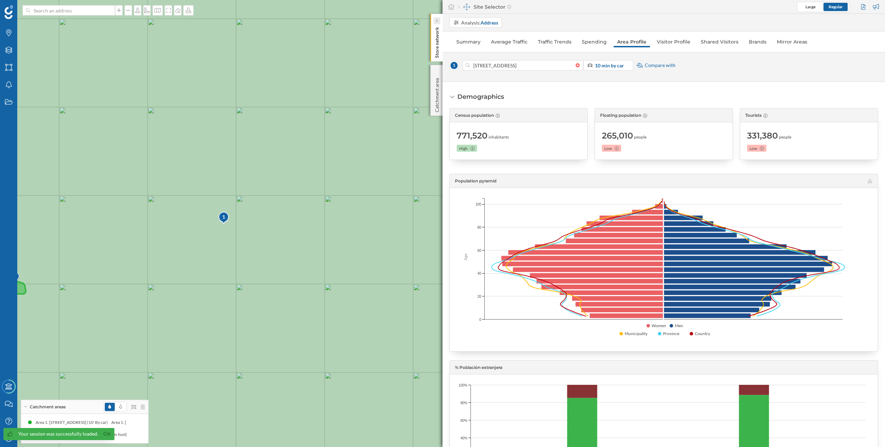
click at [439, 20] on div at bounding box center [436, 20] width 7 height 7
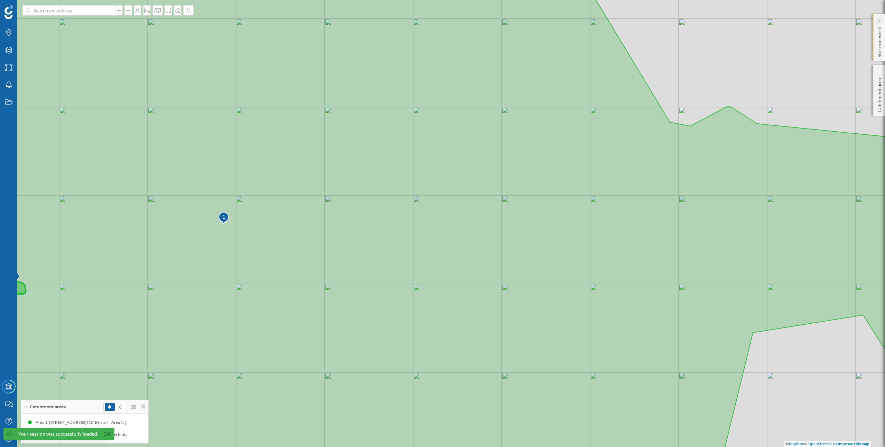
click at [881, 22] on div at bounding box center [879, 20] width 7 height 7
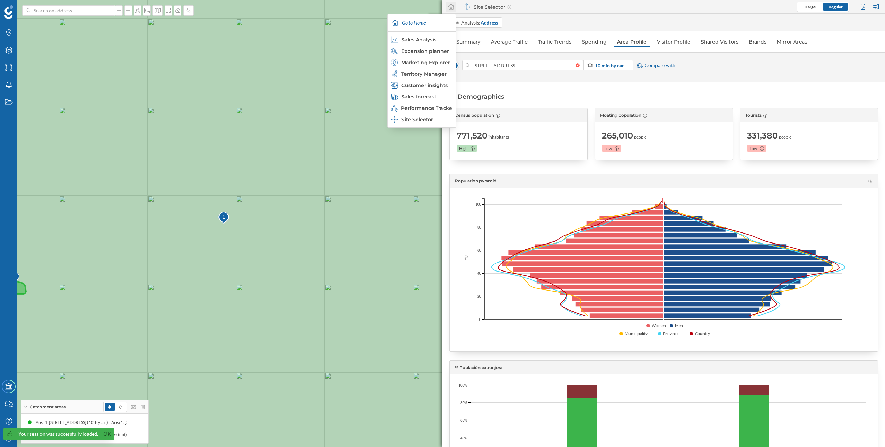
click at [455, 6] on div at bounding box center [451, 7] width 10 height 10
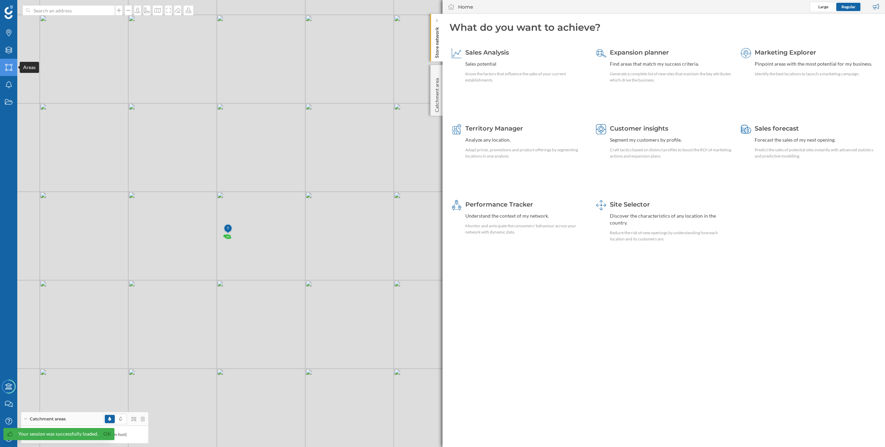
click at [8, 64] on icon "Areas" at bounding box center [8, 67] width 9 height 7
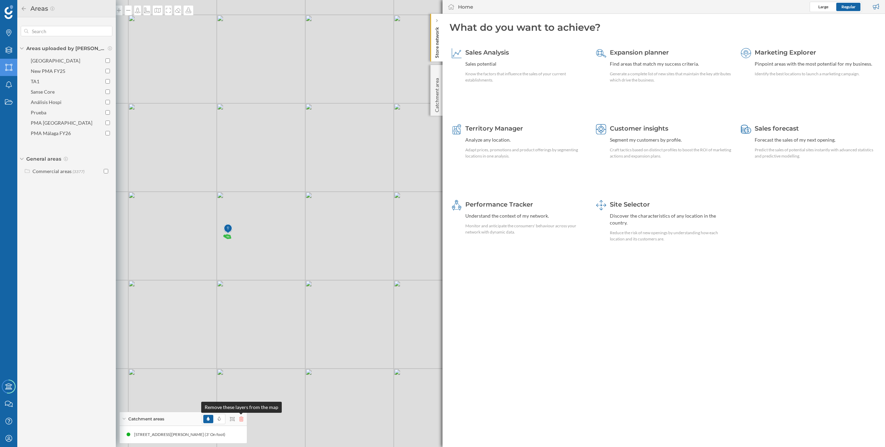
click at [243, 421] on icon at bounding box center [241, 419] width 4 height 5
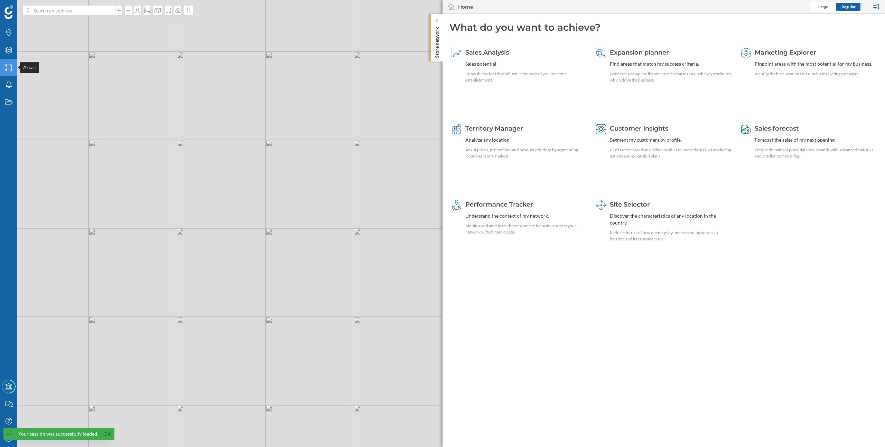
click at [10, 66] on icon "Areas" at bounding box center [8, 67] width 9 height 7
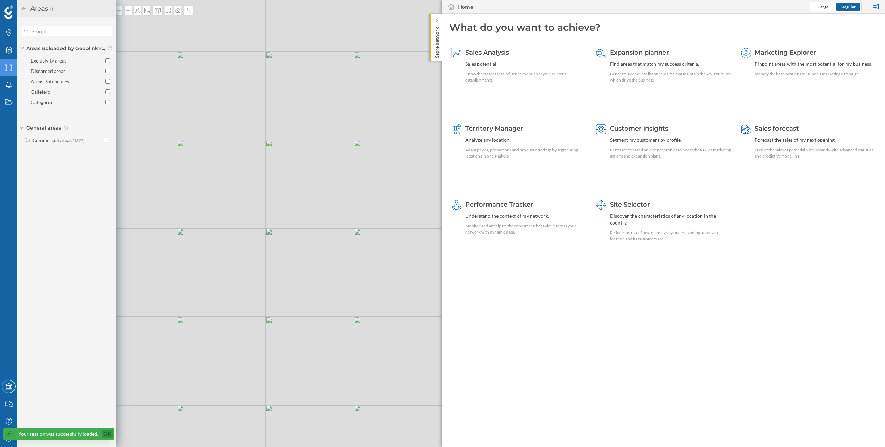
click at [109, 433] on link "Ok" at bounding box center [107, 434] width 11 height 8
click at [13, 438] on div "My Profile" at bounding box center [8, 438] width 17 height 17
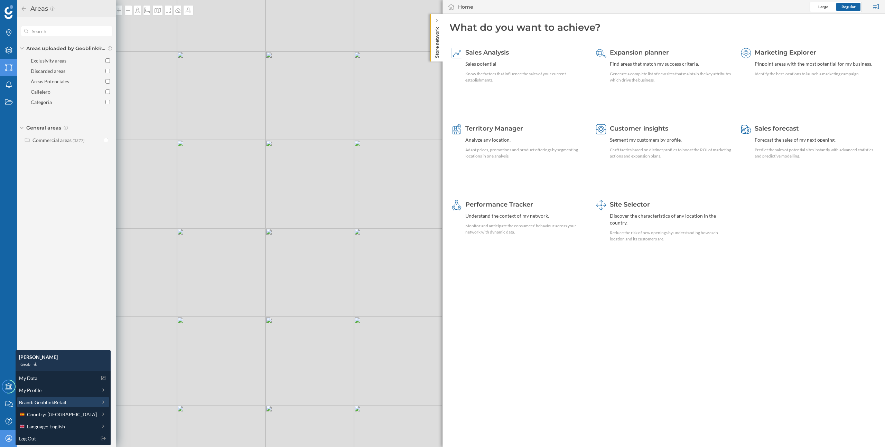
click at [42, 399] on span "Brand: GeoblinkRetail" at bounding box center [42, 402] width 47 height 7
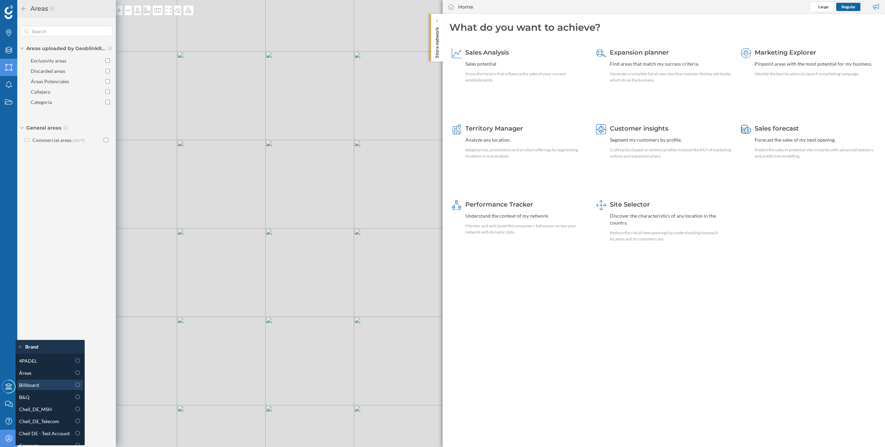
click at [39, 383] on div "Billboard" at bounding box center [45, 385] width 52 height 7
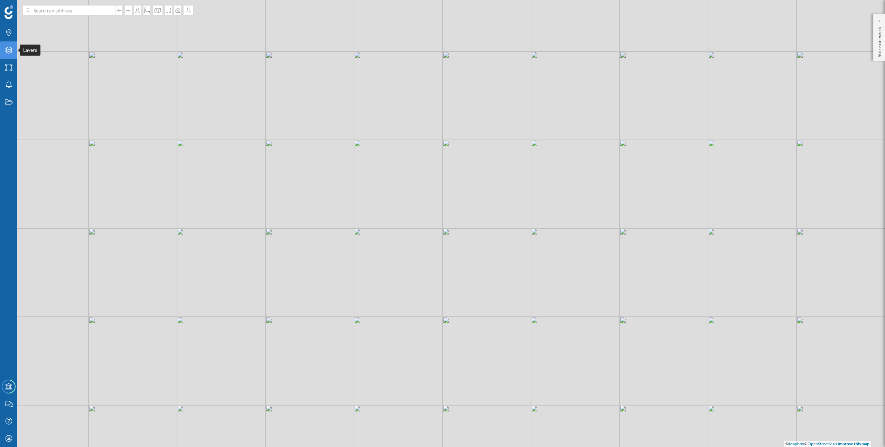
click at [10, 50] on icon "Layers" at bounding box center [8, 50] width 9 height 7
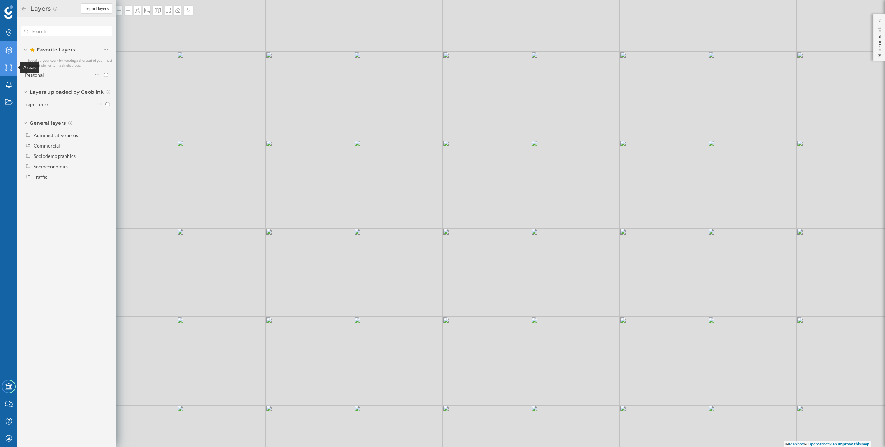
click at [9, 66] on icon "Areas" at bounding box center [8, 67] width 9 height 7
click at [34, 60] on div "Zones en projet" at bounding box center [48, 61] width 34 height 6
click at [105, 60] on input "Zones en projet" at bounding box center [107, 60] width 4 height 4
checkbox input "true"
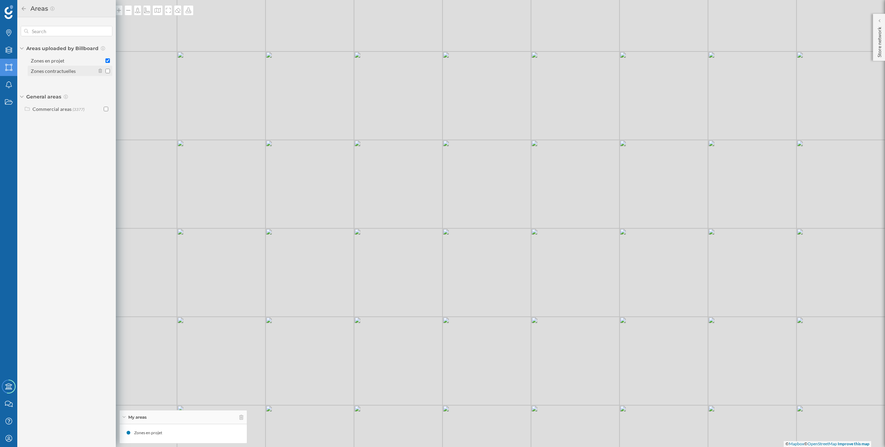
click at [38, 68] on div "Zones contractuelles" at bounding box center [53, 71] width 45 height 6
click at [105, 69] on input "Zones contractuelles" at bounding box center [107, 71] width 4 height 4
checkbox input "true"
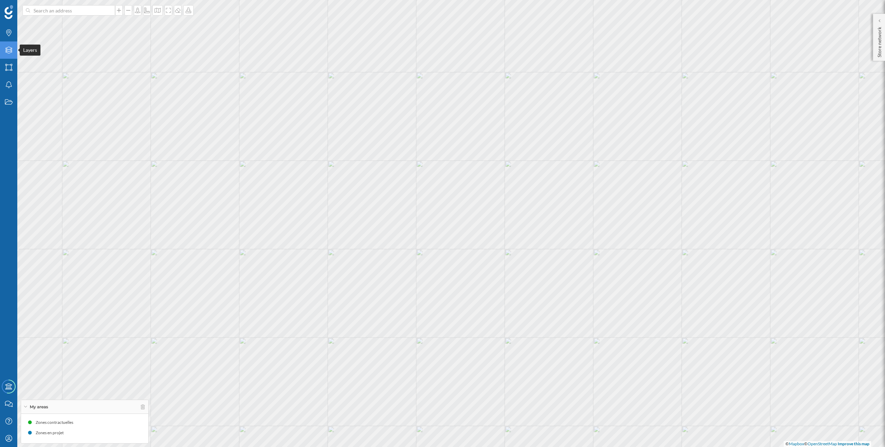
click at [12, 54] on icon "Layers" at bounding box center [8, 50] width 9 height 7
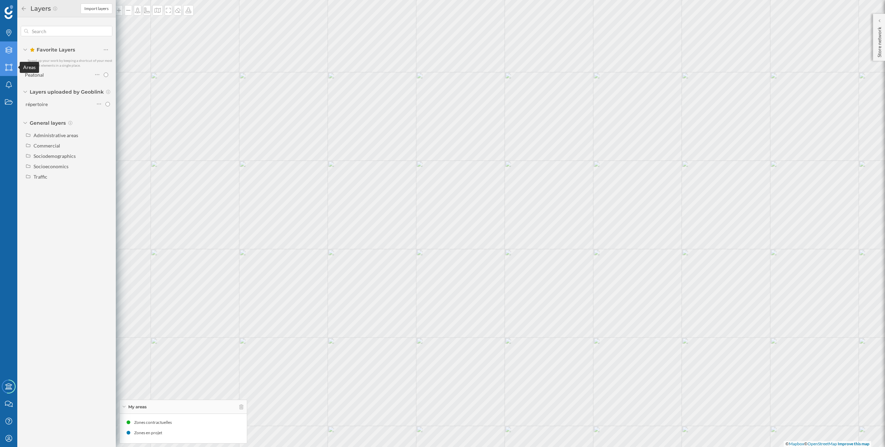
click at [6, 68] on icon "Areas" at bounding box center [8, 67] width 9 height 7
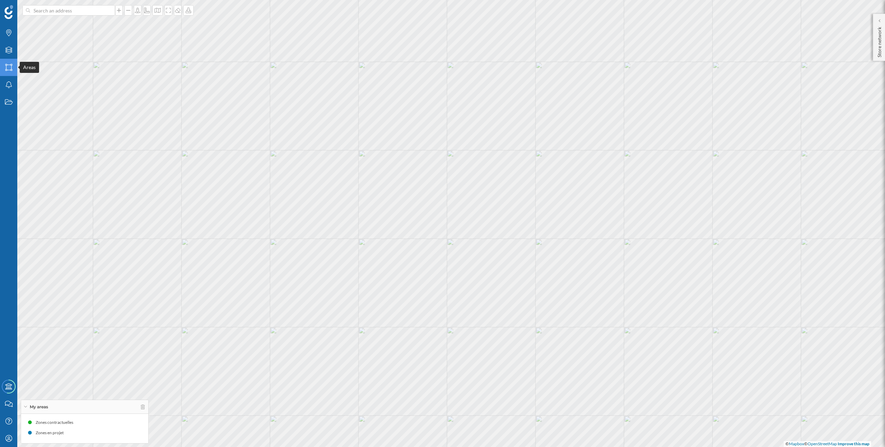
click at [12, 68] on icon "Areas" at bounding box center [8, 67] width 9 height 7
